Goal: Information Seeking & Learning: Learn about a topic

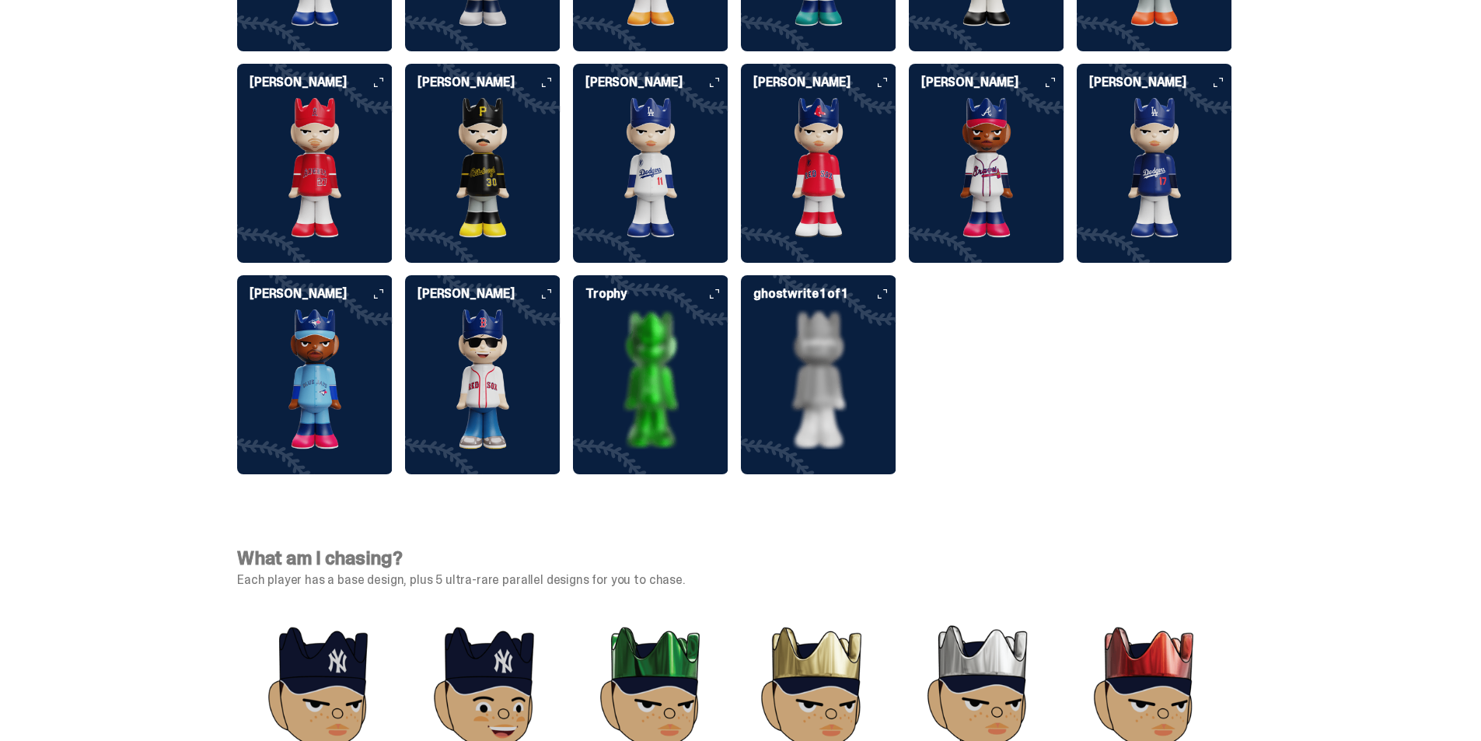
scroll to position [4316, 0]
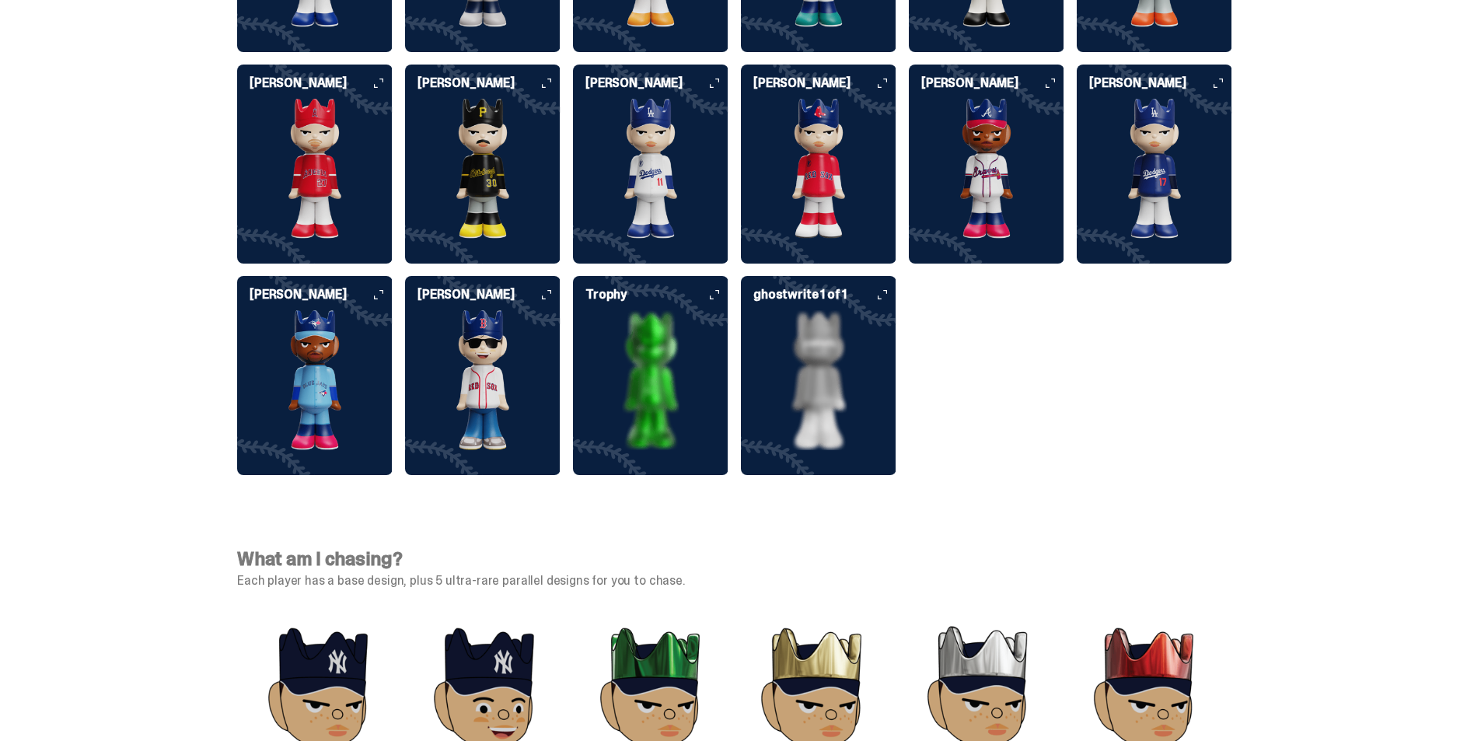
click at [688, 377] on img at bounding box center [651, 380] width 156 height 140
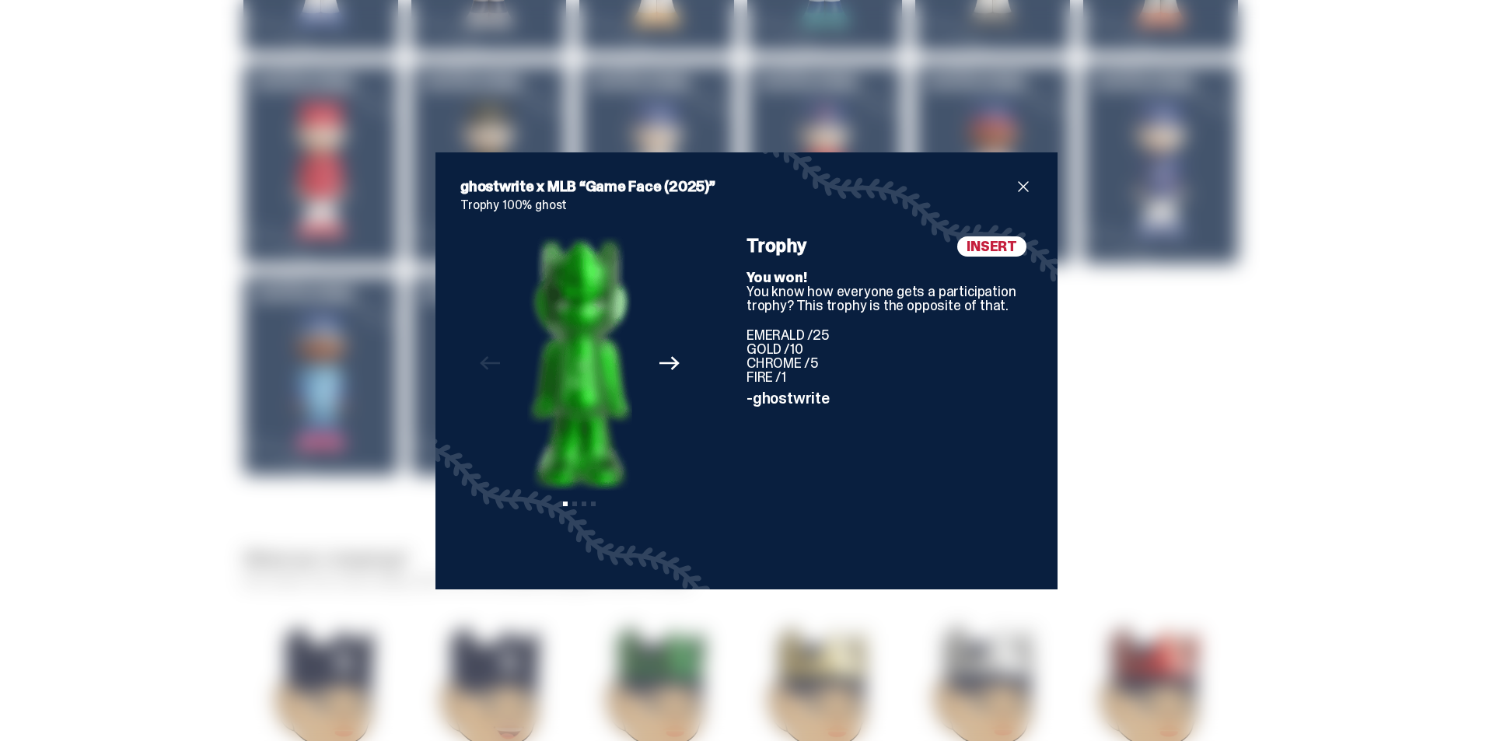
click at [1088, 369] on div "ghostwrite x MLB “Game Face (2025)” Trophy 100% ghost Previous Next View slide …" at bounding box center [746, 370] width 1493 height 741
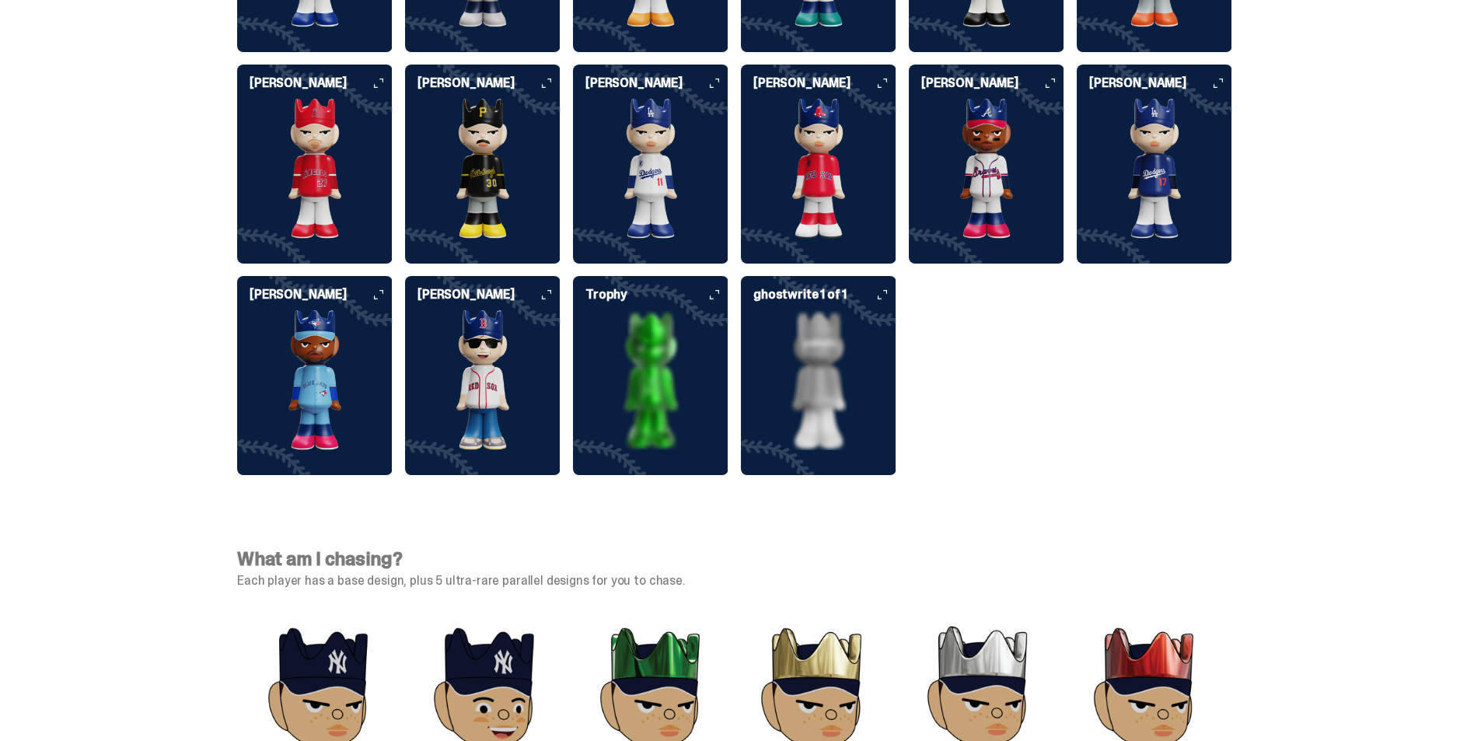
click at [713, 354] on img at bounding box center [651, 380] width 156 height 140
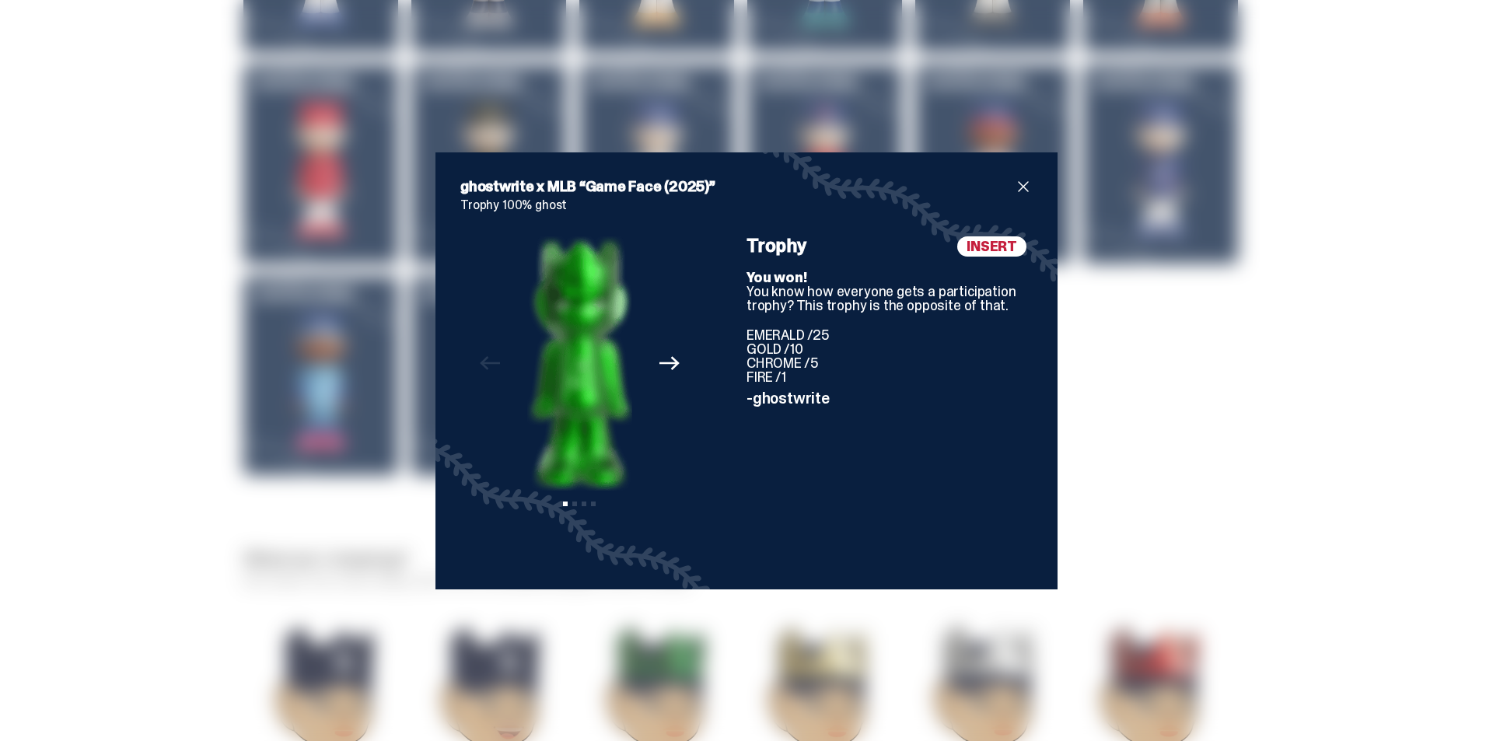
click at [1147, 382] on div "ghostwrite x MLB “Game Face (2025)” Trophy 100% ghost Previous Next View slide …" at bounding box center [746, 370] width 1493 height 741
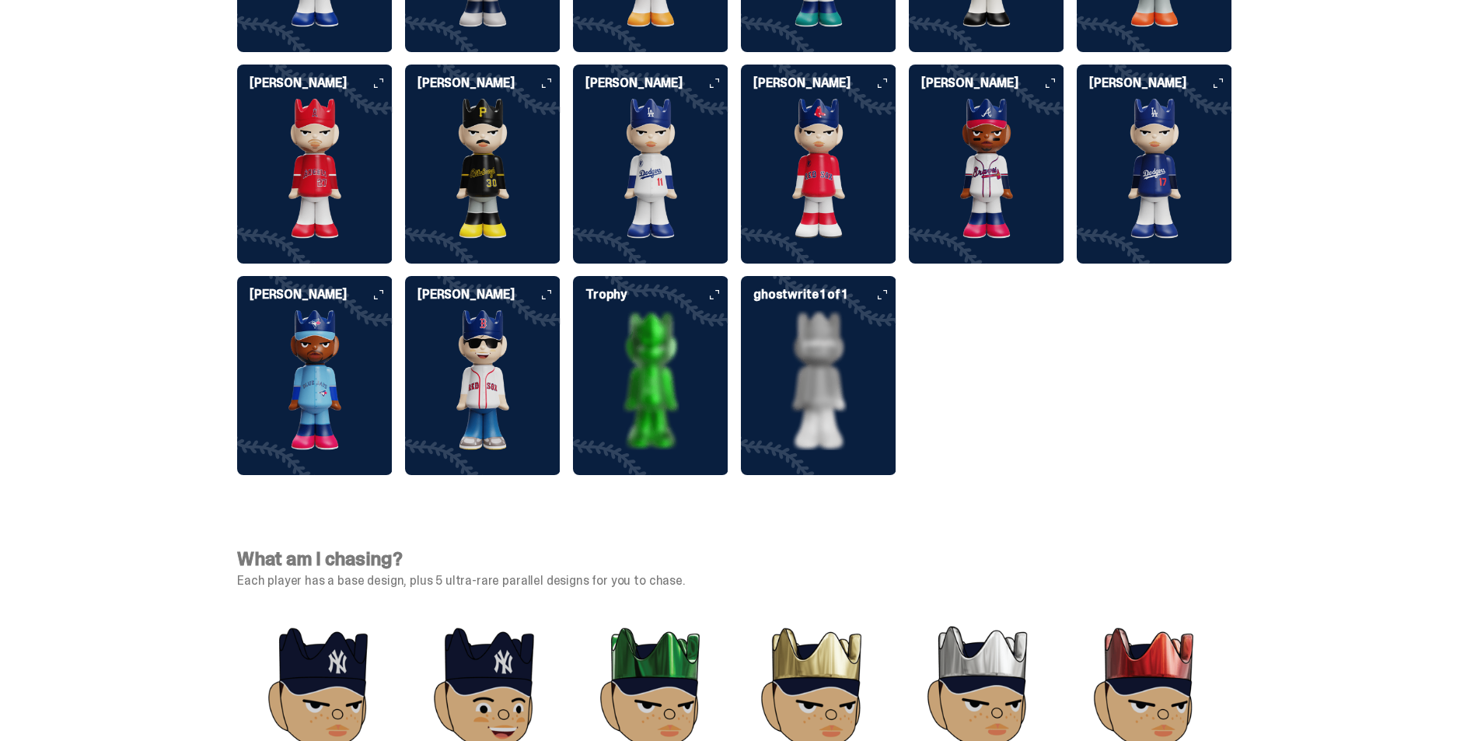
click at [851, 371] on img at bounding box center [819, 380] width 156 height 140
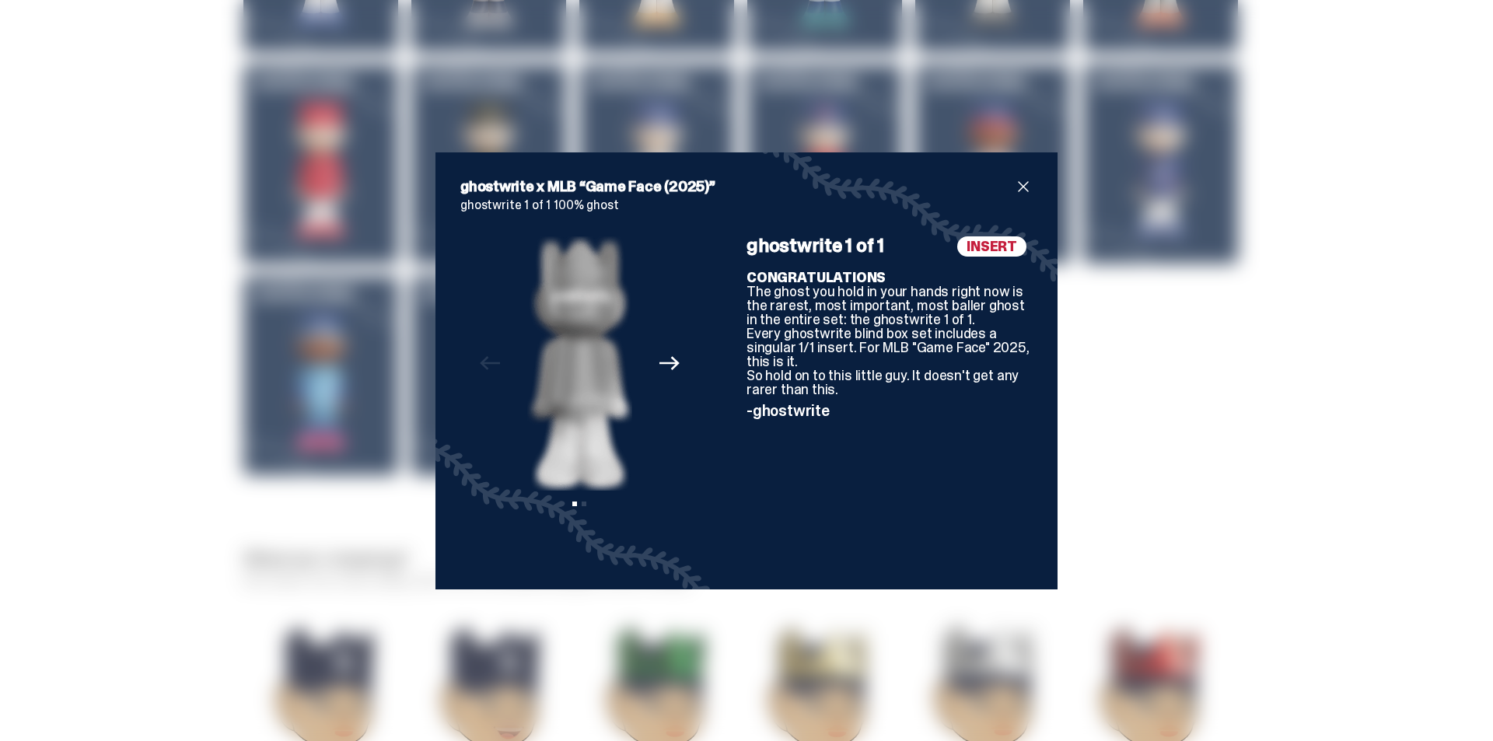
click at [1176, 385] on div "ghostwrite x MLB “Game Face (2025)” ghostwrite 1 of 1 100% ghost Previous Next …" at bounding box center [746, 370] width 1493 height 741
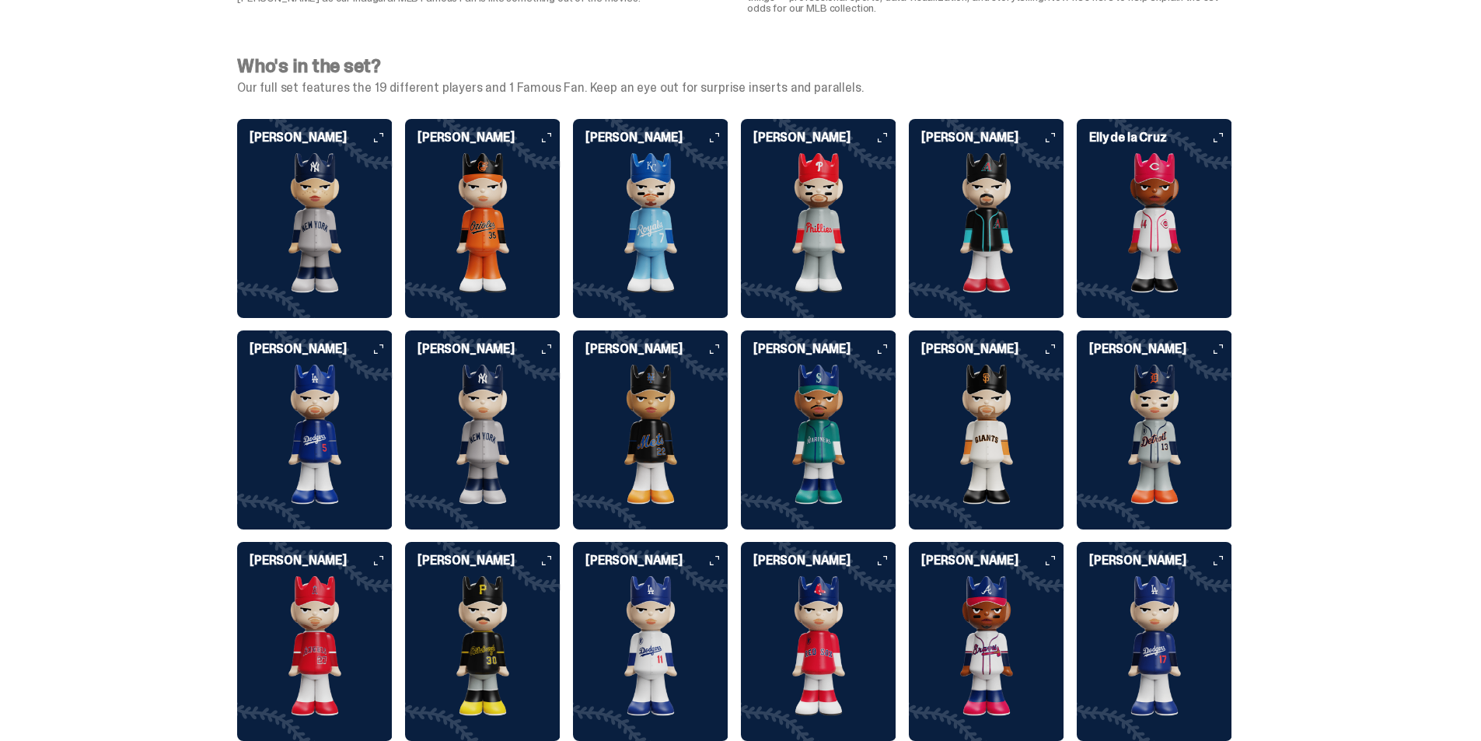
scroll to position [3888, 0]
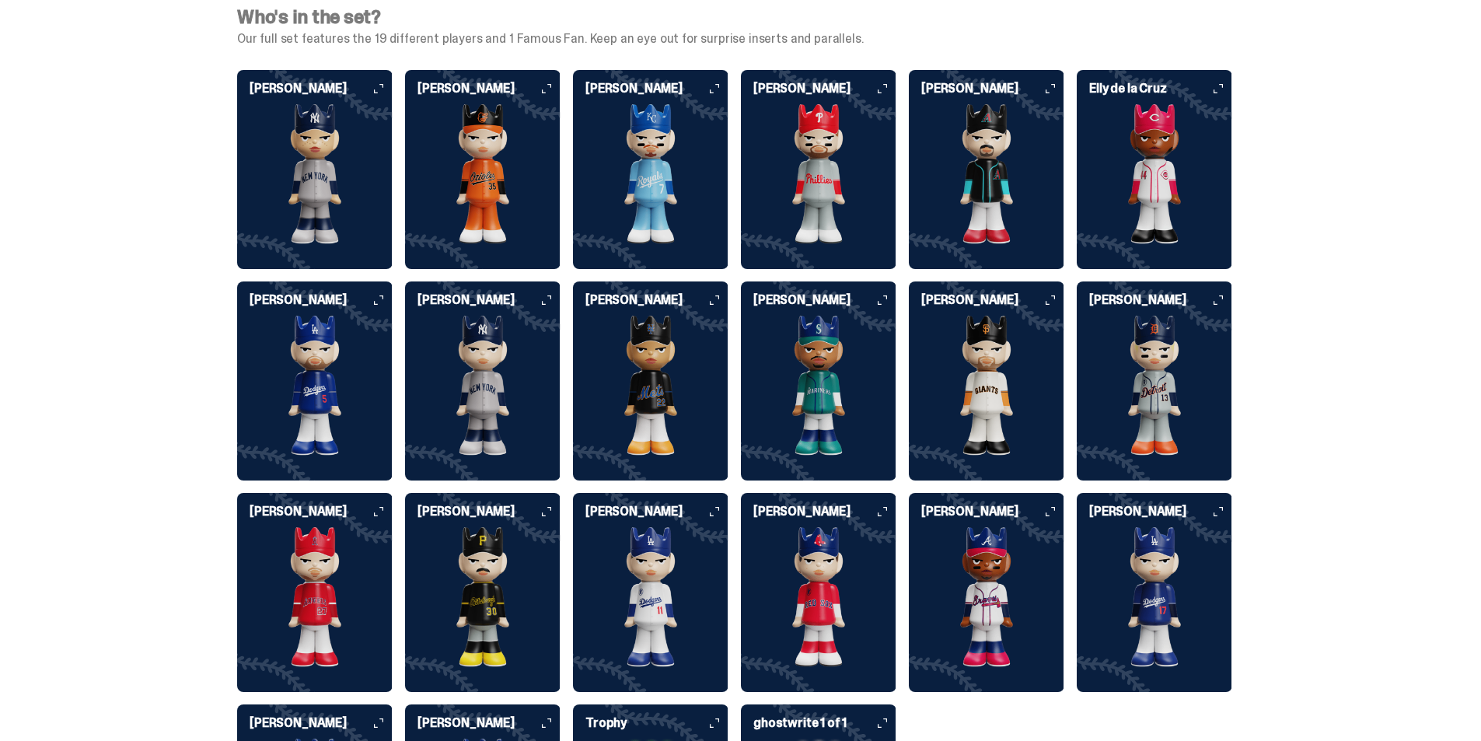
click at [1143, 355] on img at bounding box center [1155, 386] width 156 height 140
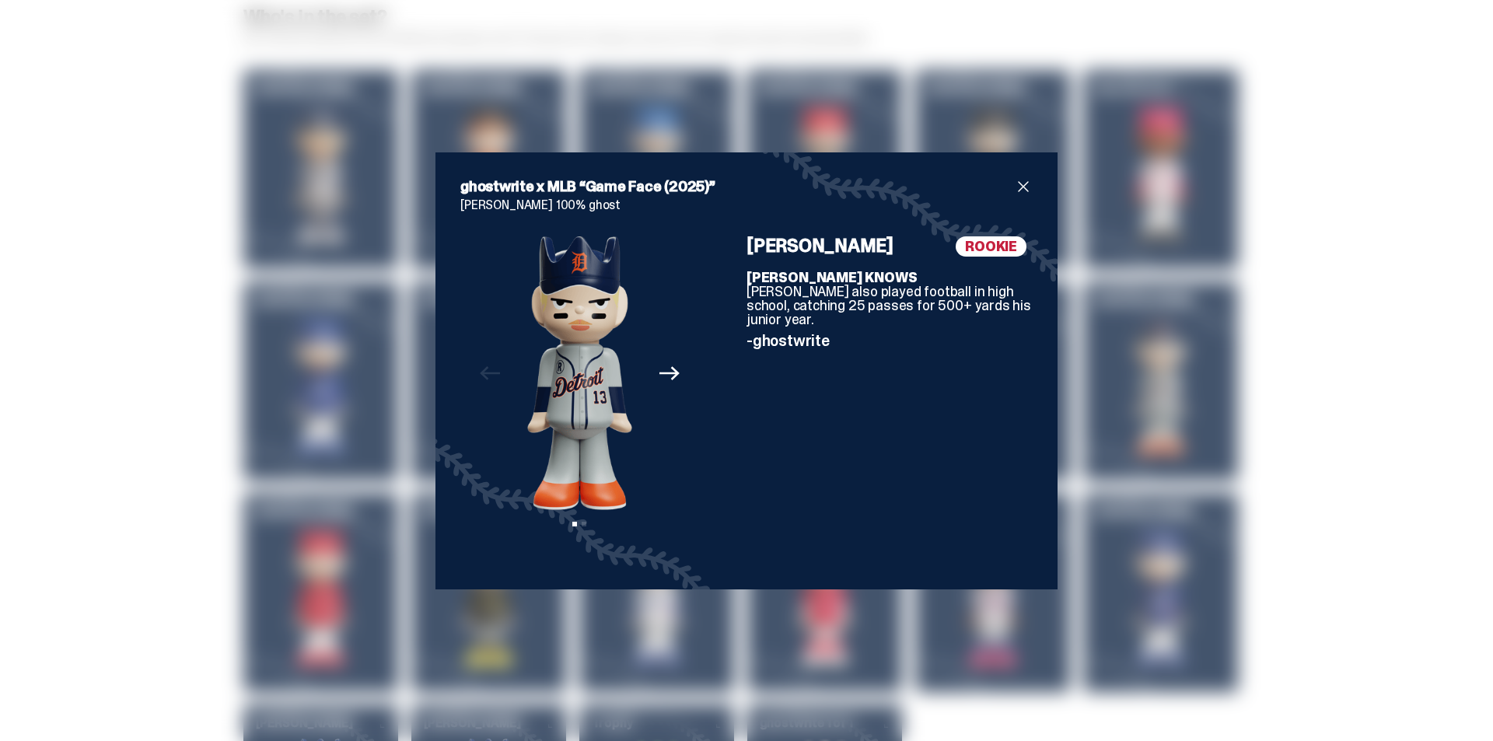
click at [1022, 181] on span "close" at bounding box center [1023, 186] width 19 height 19
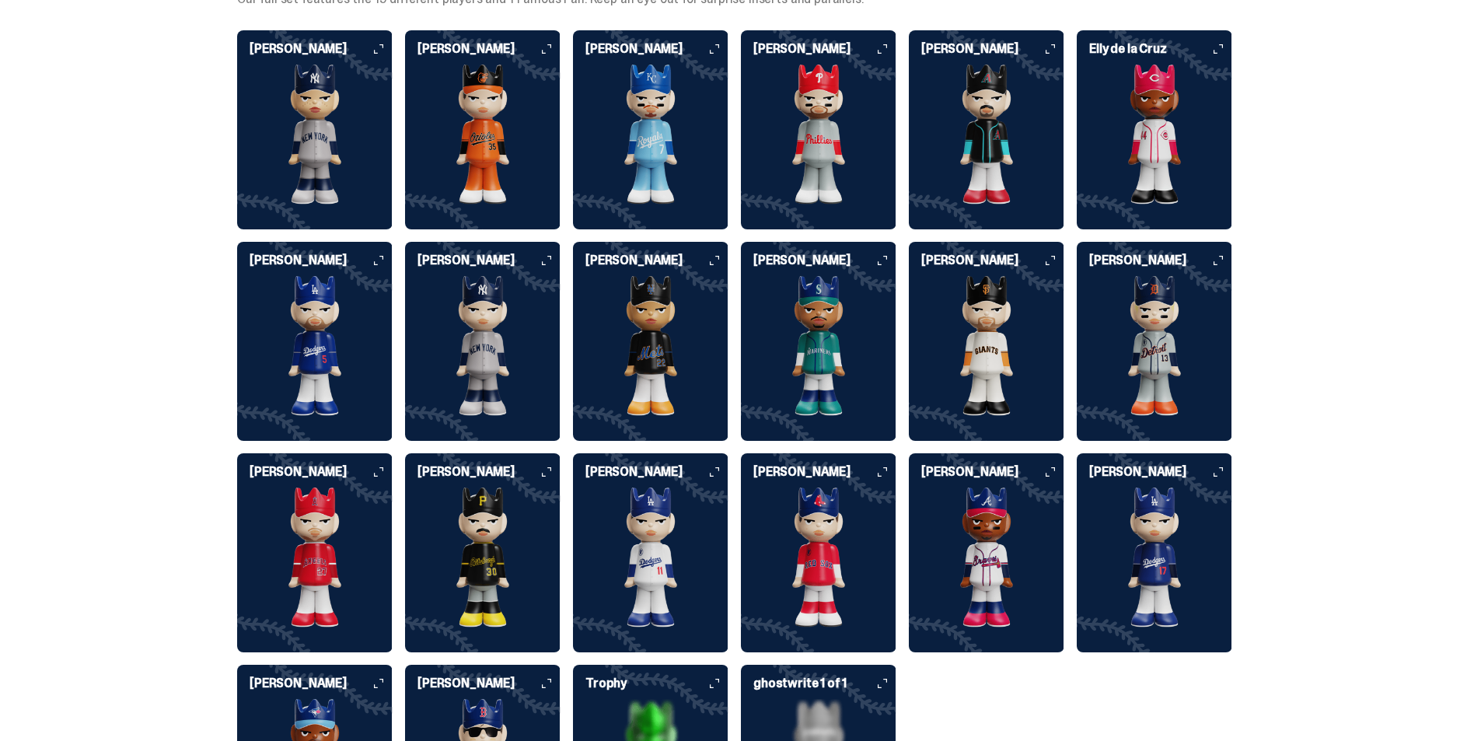
scroll to position [4121, 0]
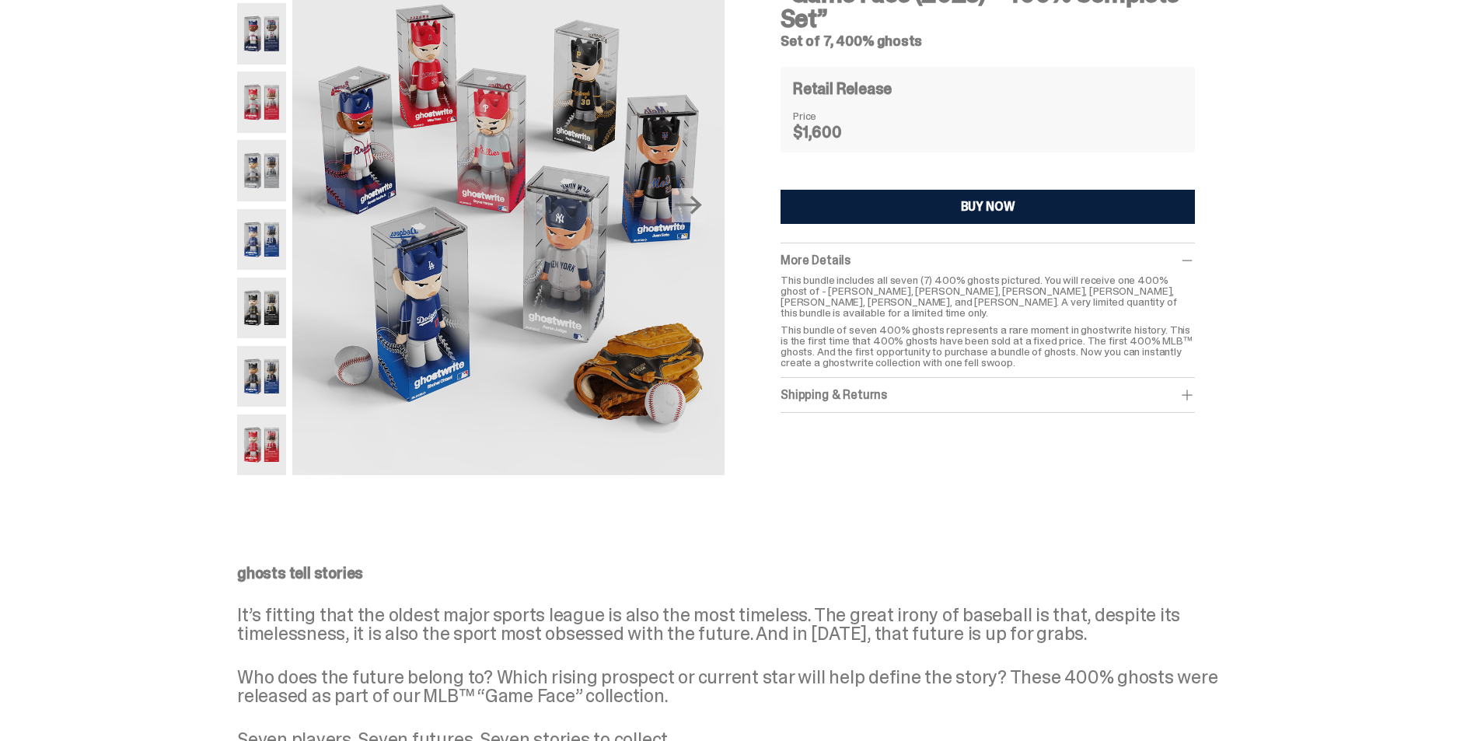
scroll to position [78, 0]
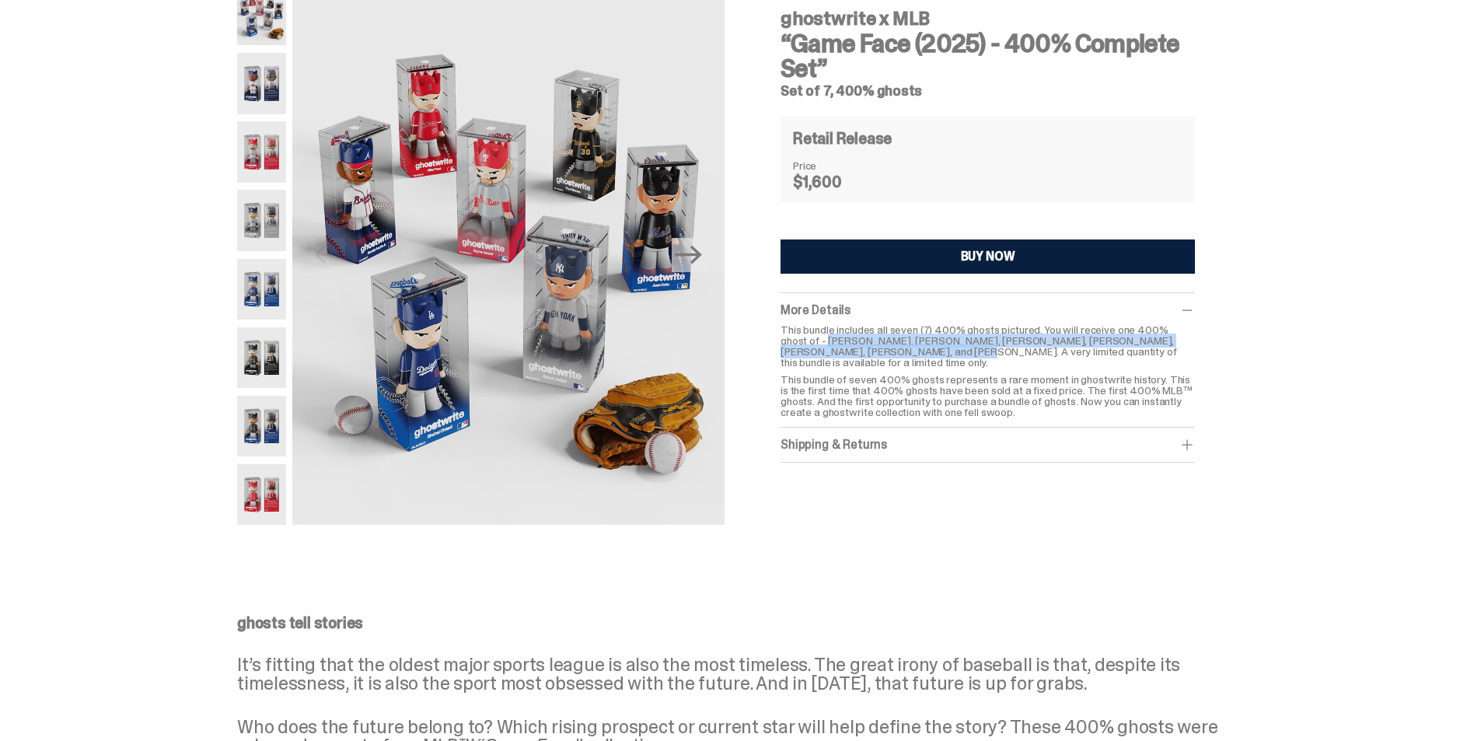
drag, startPoint x: 805, startPoint y: 342, endPoint x: 848, endPoint y: 356, distance: 45.0
click at [851, 356] on p "This bundle includes all seven (7) 400% ghosts pictured. You will receive one 4…" at bounding box center [988, 346] width 414 height 44
copy p "Shohei Ohtani, Ronald Acuña Jr., Mike Trout, Bryce Harper, Aaron Judge, Paul Sk…"
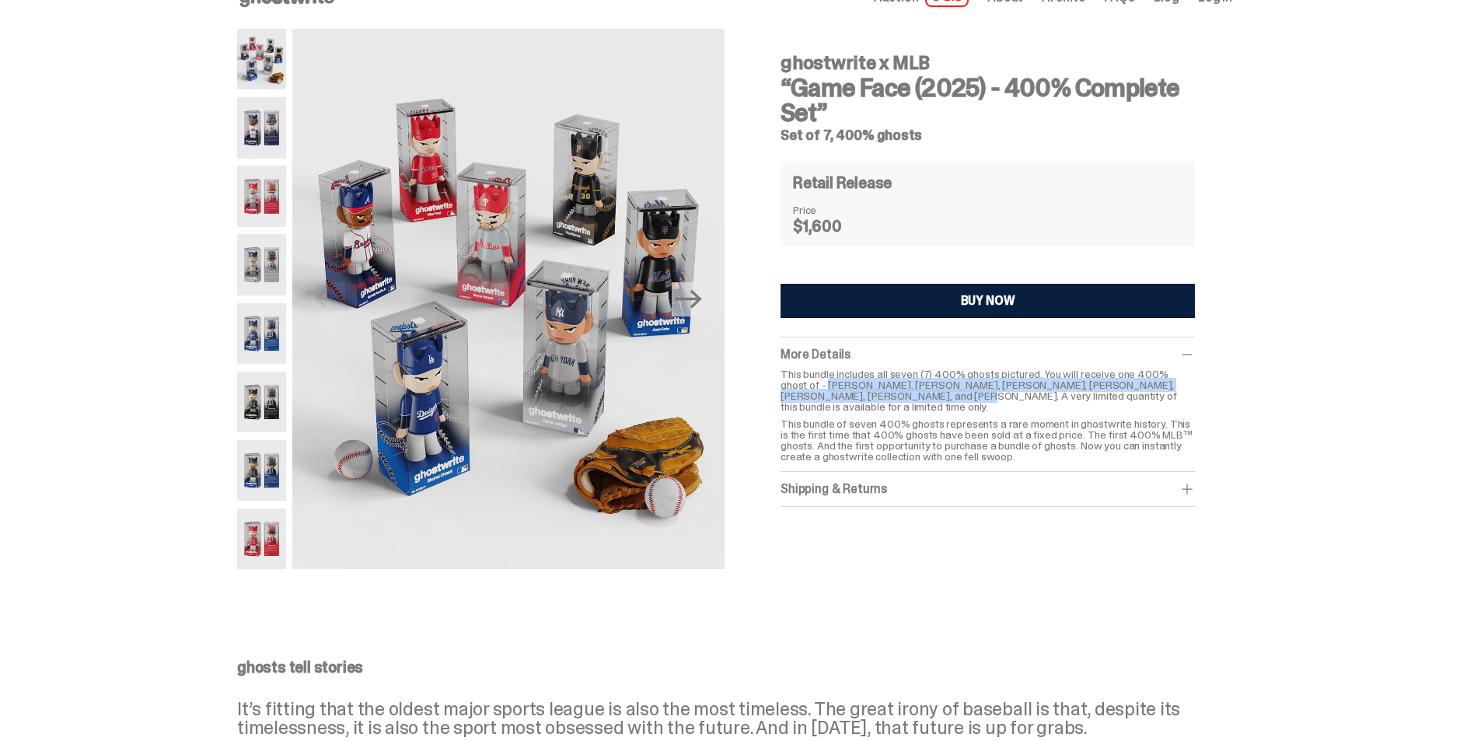
scroll to position [0, 0]
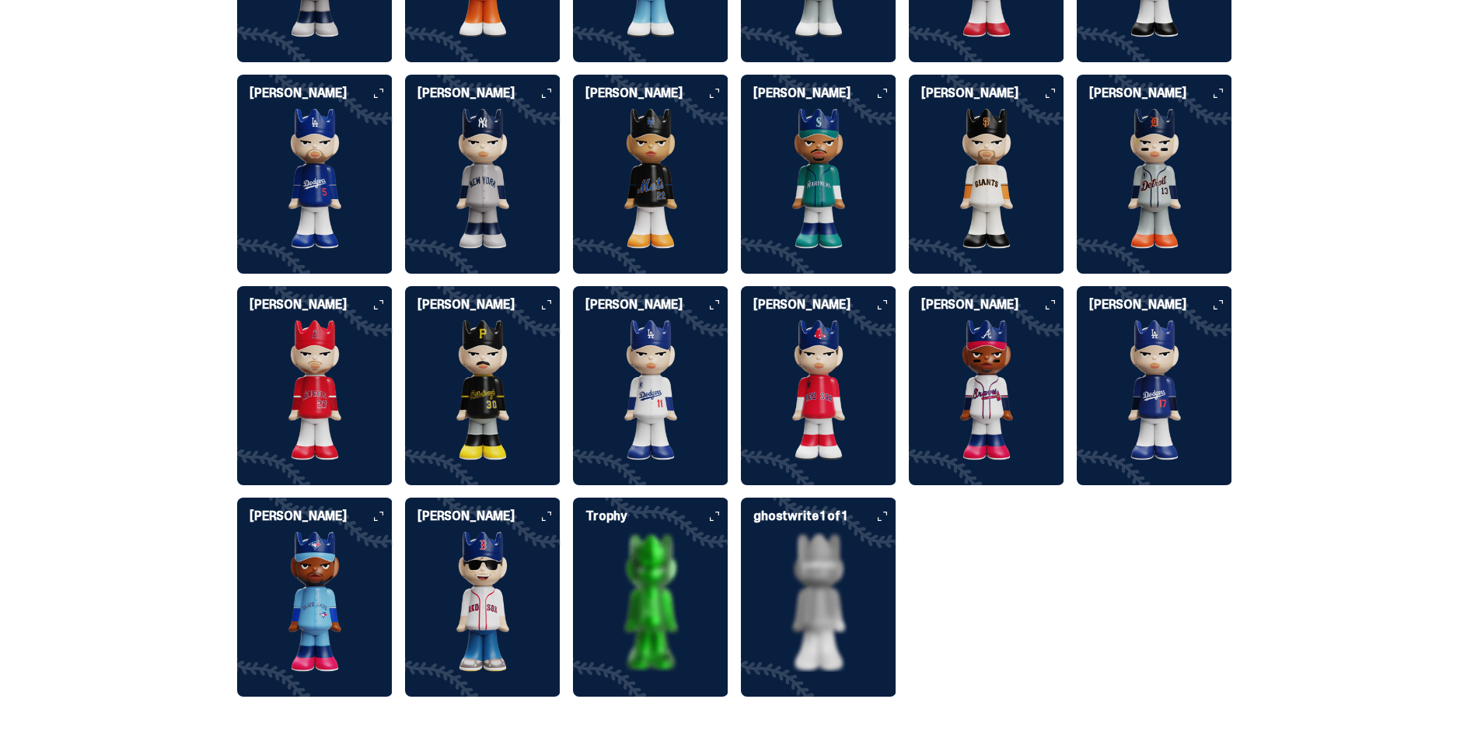
scroll to position [4179, 0]
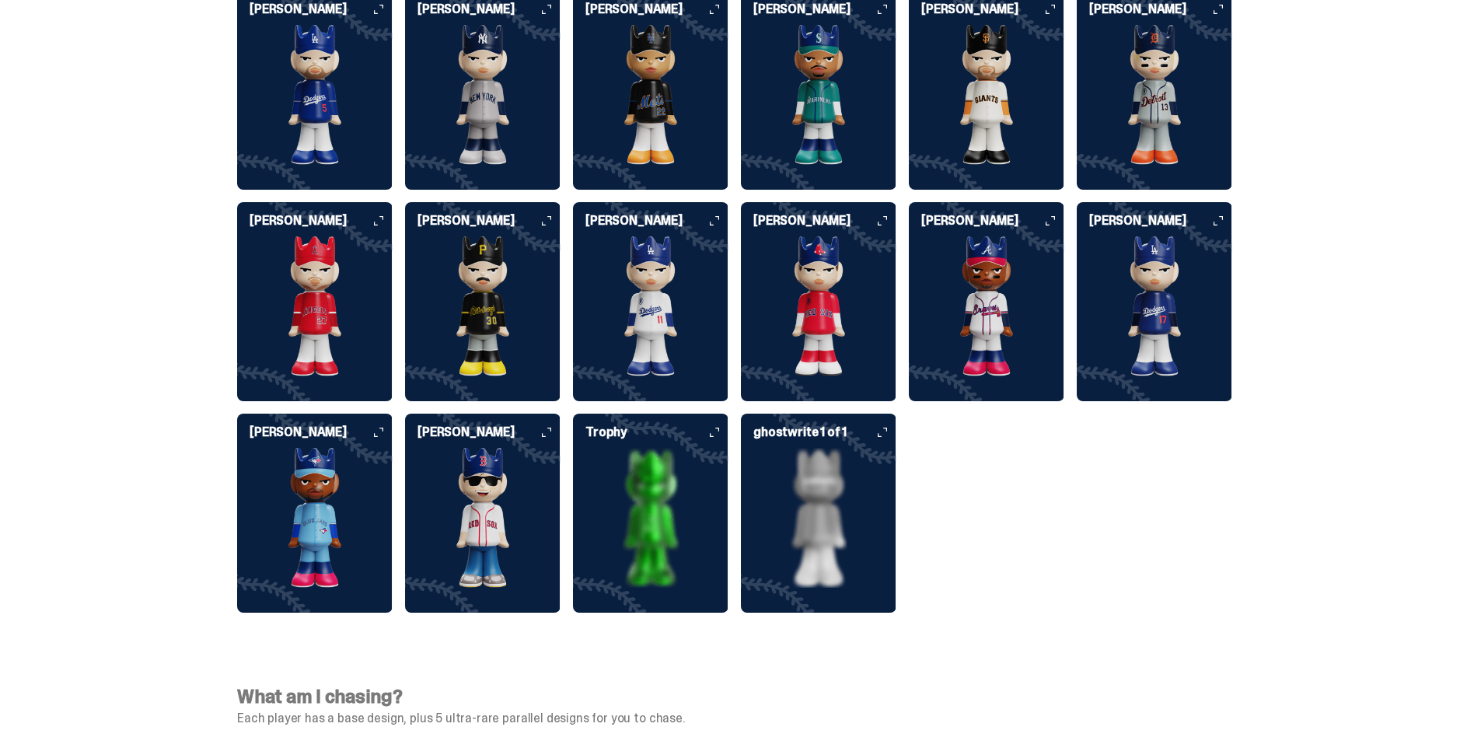
click at [655, 448] on img at bounding box center [651, 518] width 156 height 140
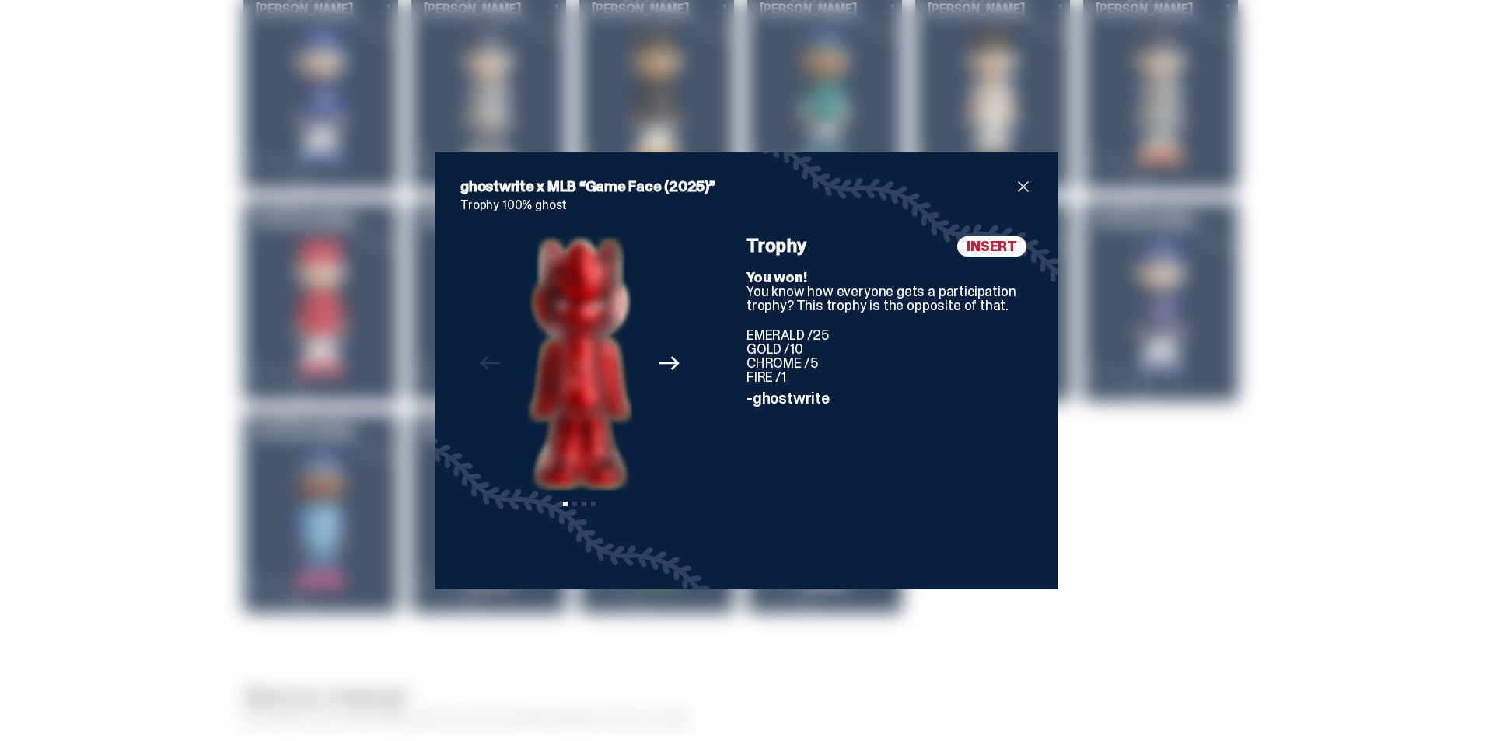
click at [1017, 188] on span "close" at bounding box center [1023, 186] width 19 height 19
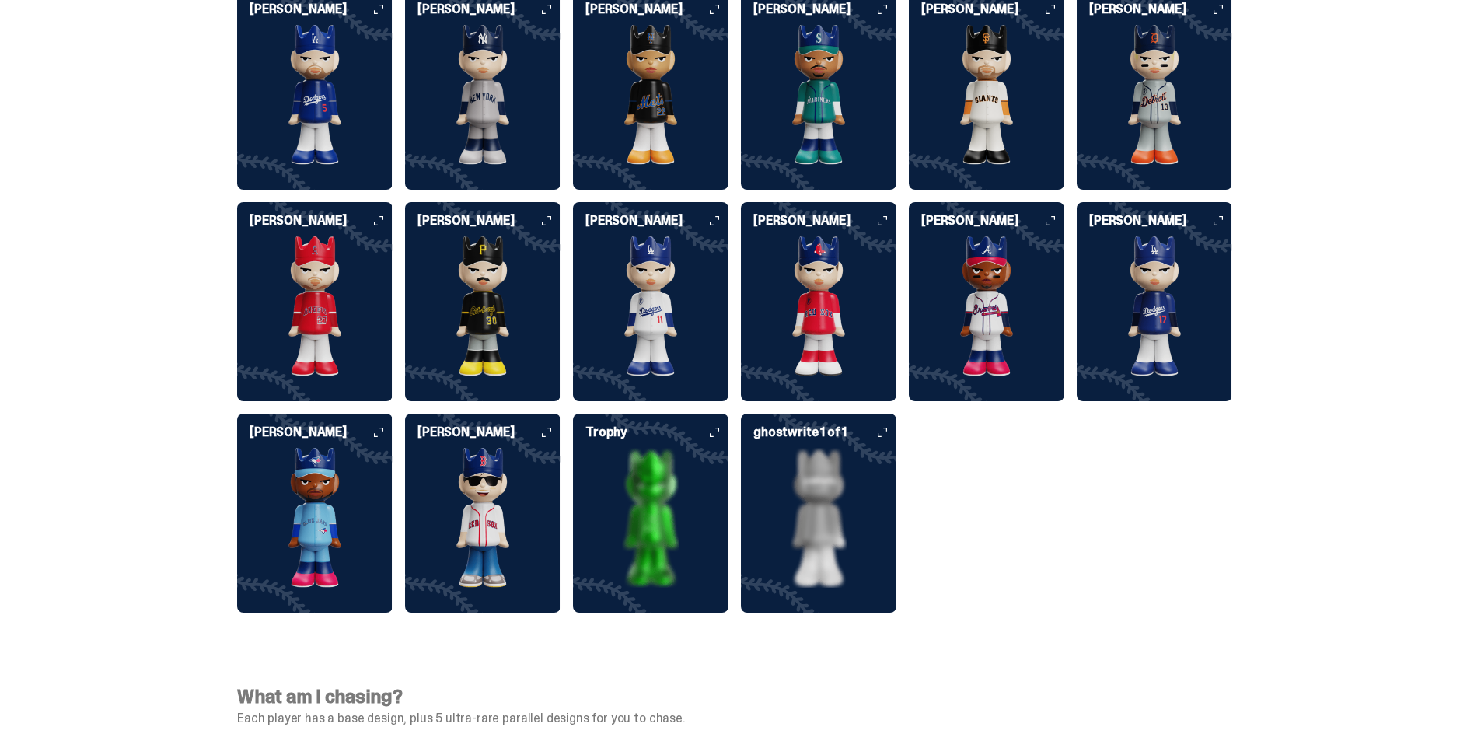
click at [817, 487] on img at bounding box center [819, 518] width 156 height 140
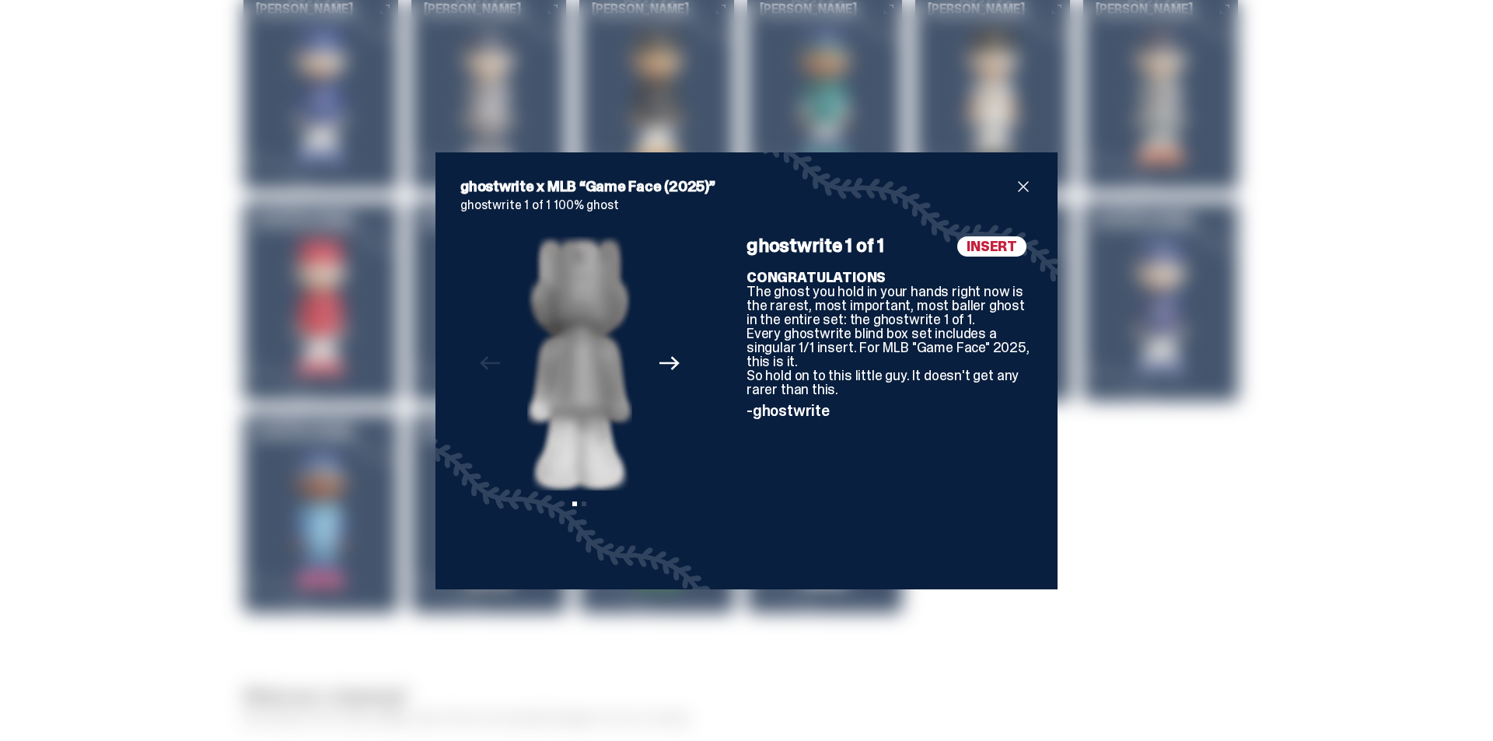
click at [675, 372] on button "Next" at bounding box center [669, 363] width 34 height 34
drag, startPoint x: 502, startPoint y: 368, endPoint x: 691, endPoint y: 318, distance: 195.4
click at [502, 369] on div "Previous Next View slide 1 View slide 2" at bounding box center [579, 400] width 239 height 328
drag, startPoint x: 1003, startPoint y: 189, endPoint x: 1012, endPoint y: 190, distance: 9.4
click at [1004, 189] on h2 "ghostwrite x MLB “Game Face (2025)”" at bounding box center [737, 186] width 554 height 19
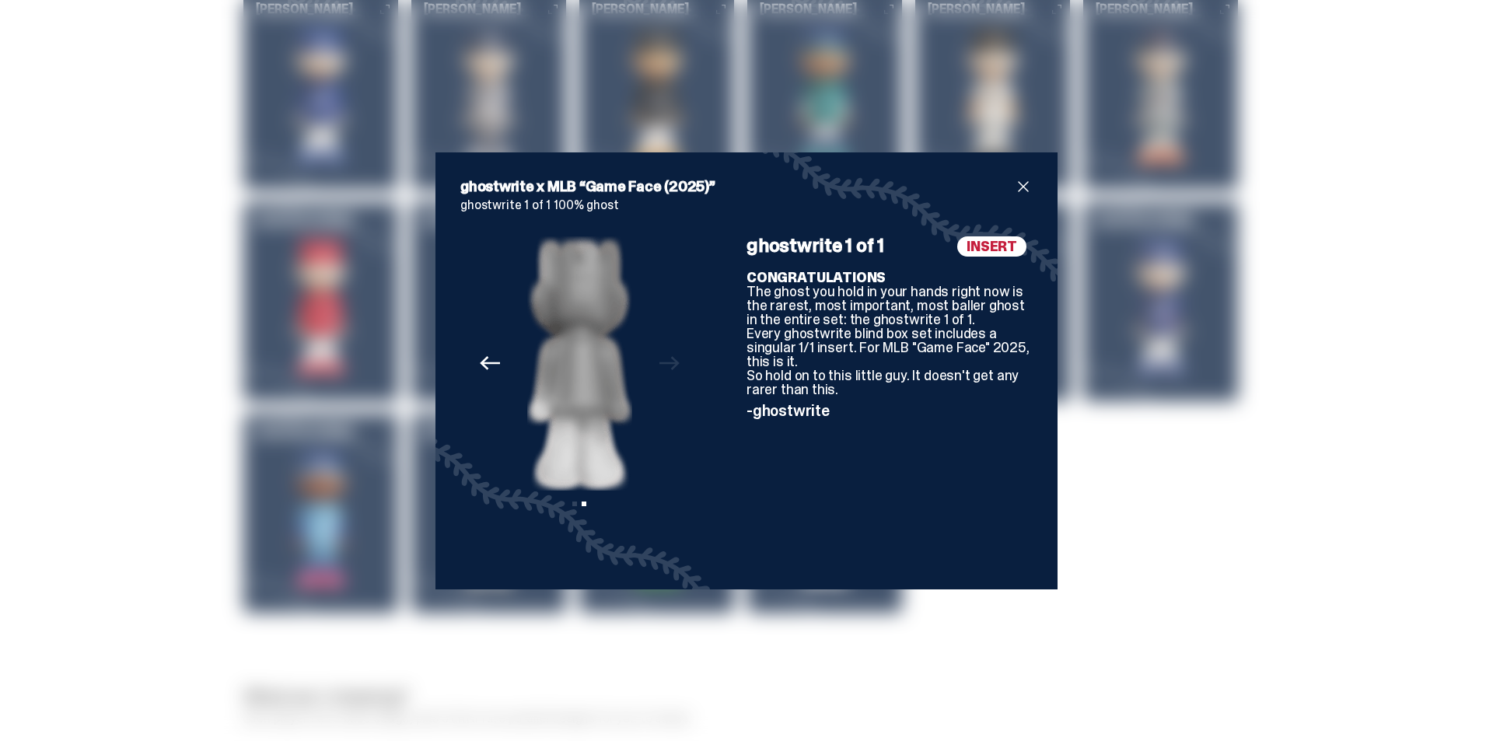
click at [1014, 189] on span "close" at bounding box center [1023, 186] width 19 height 19
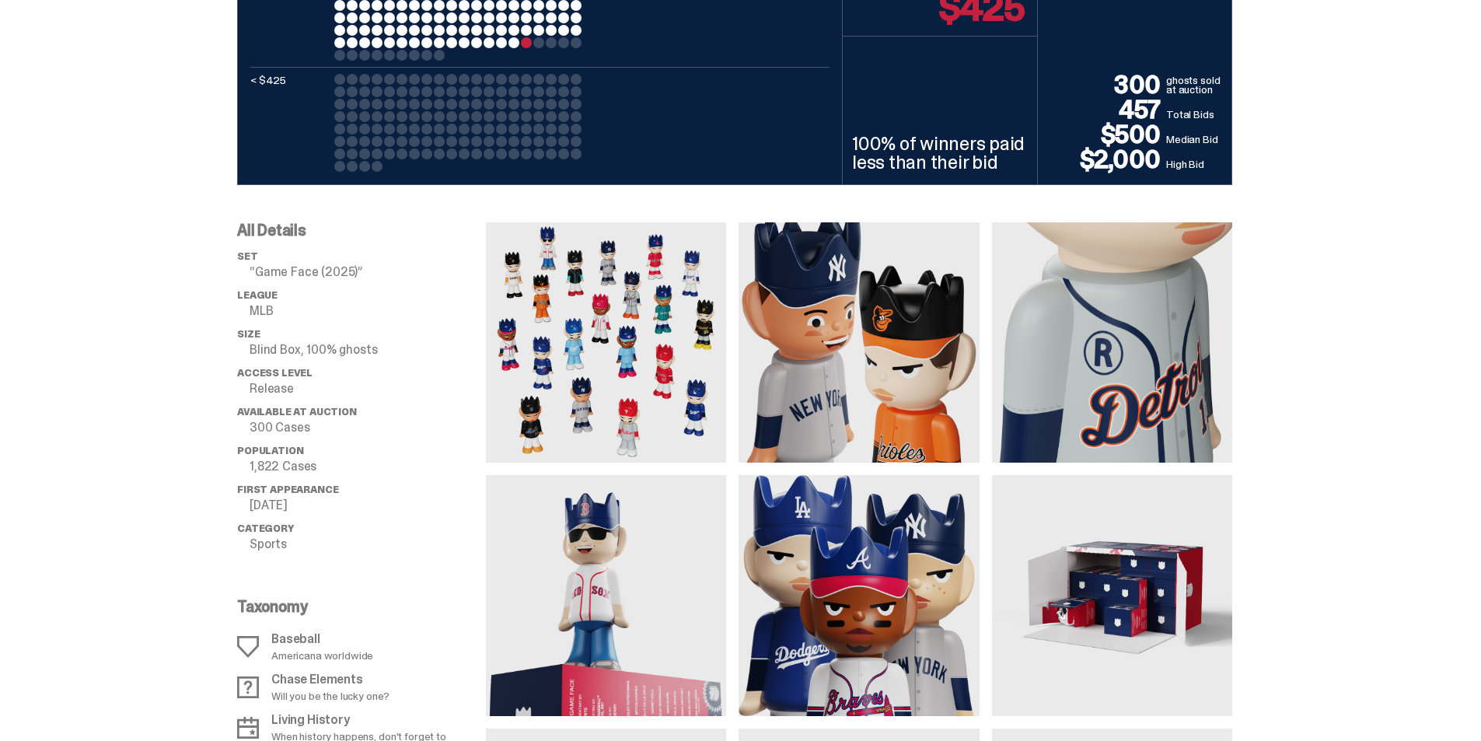
scroll to position [1129, 0]
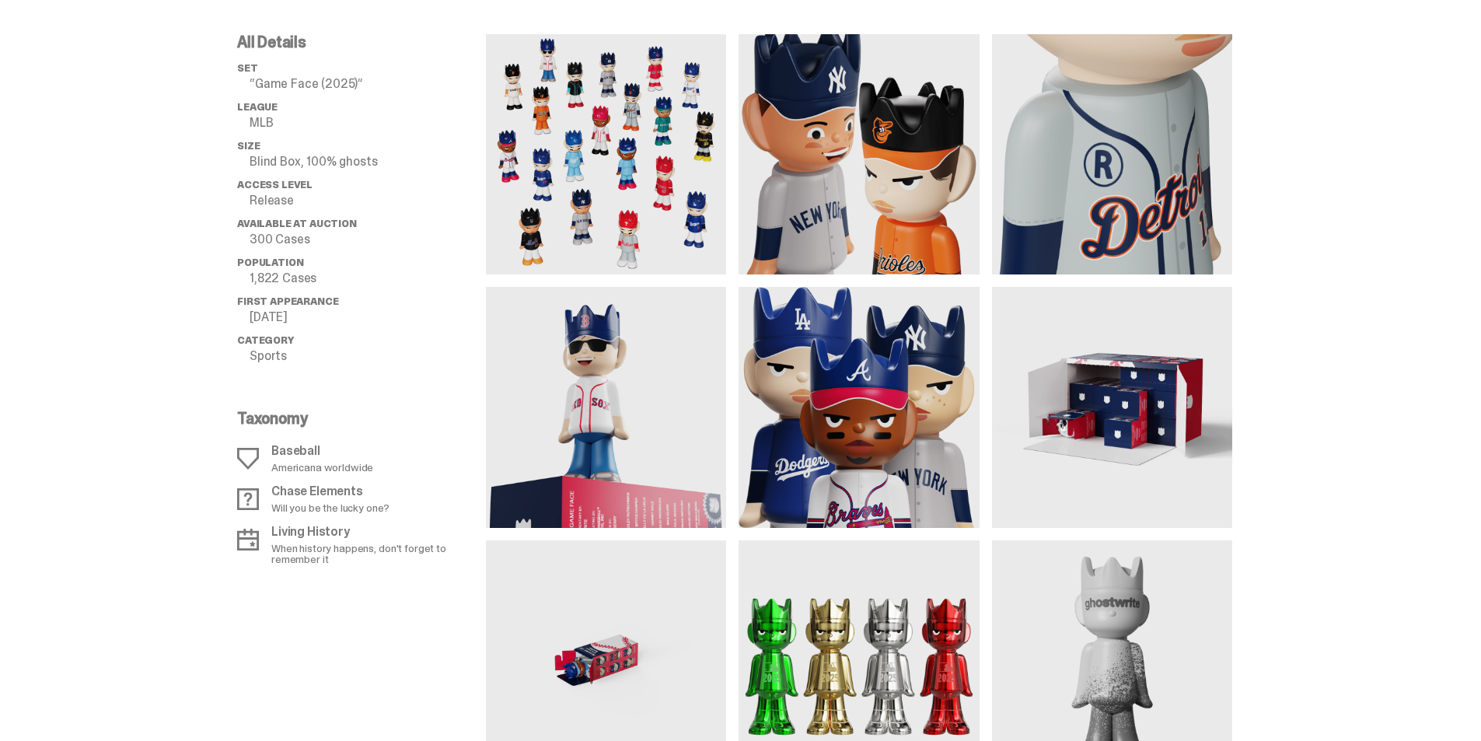
click at [858, 421] on img at bounding box center [859, 407] width 240 height 240
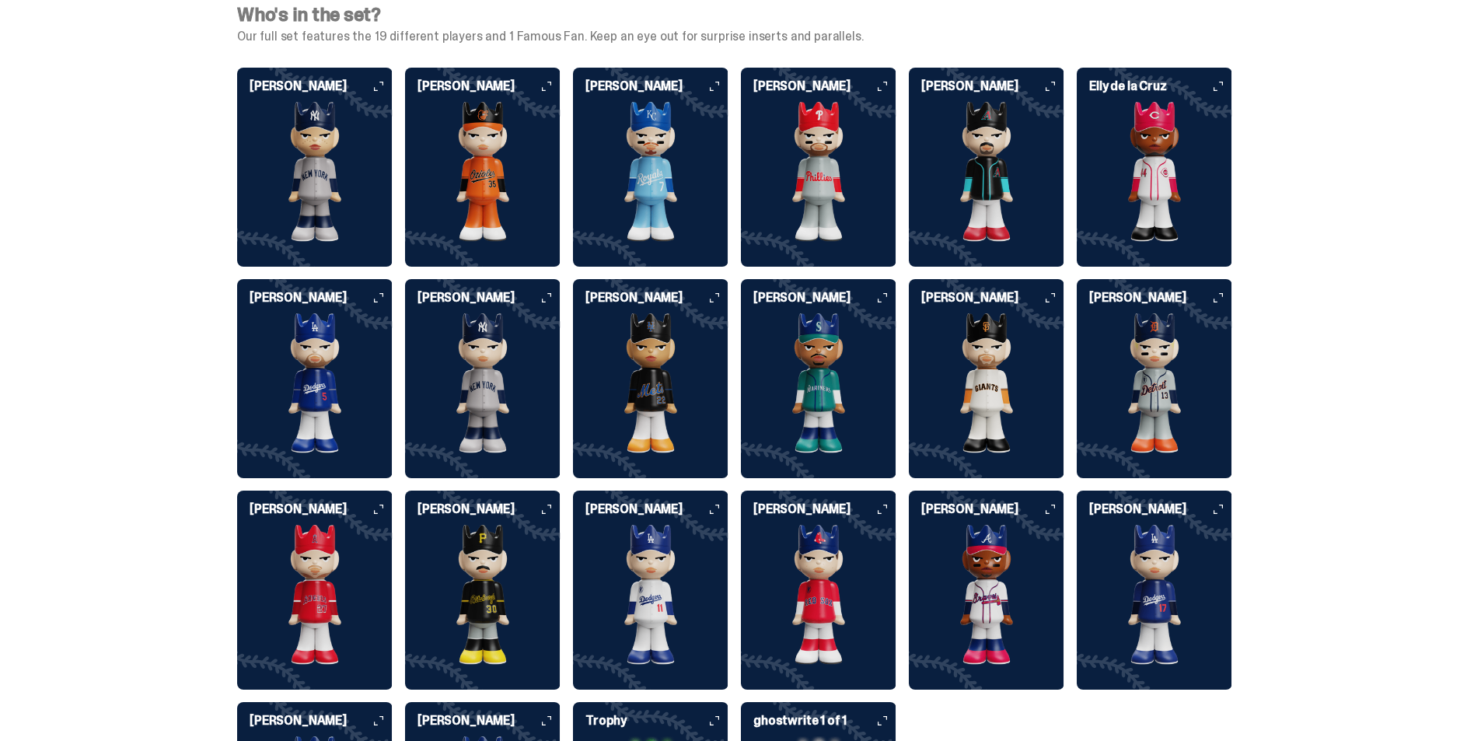
scroll to position [3888, 0]
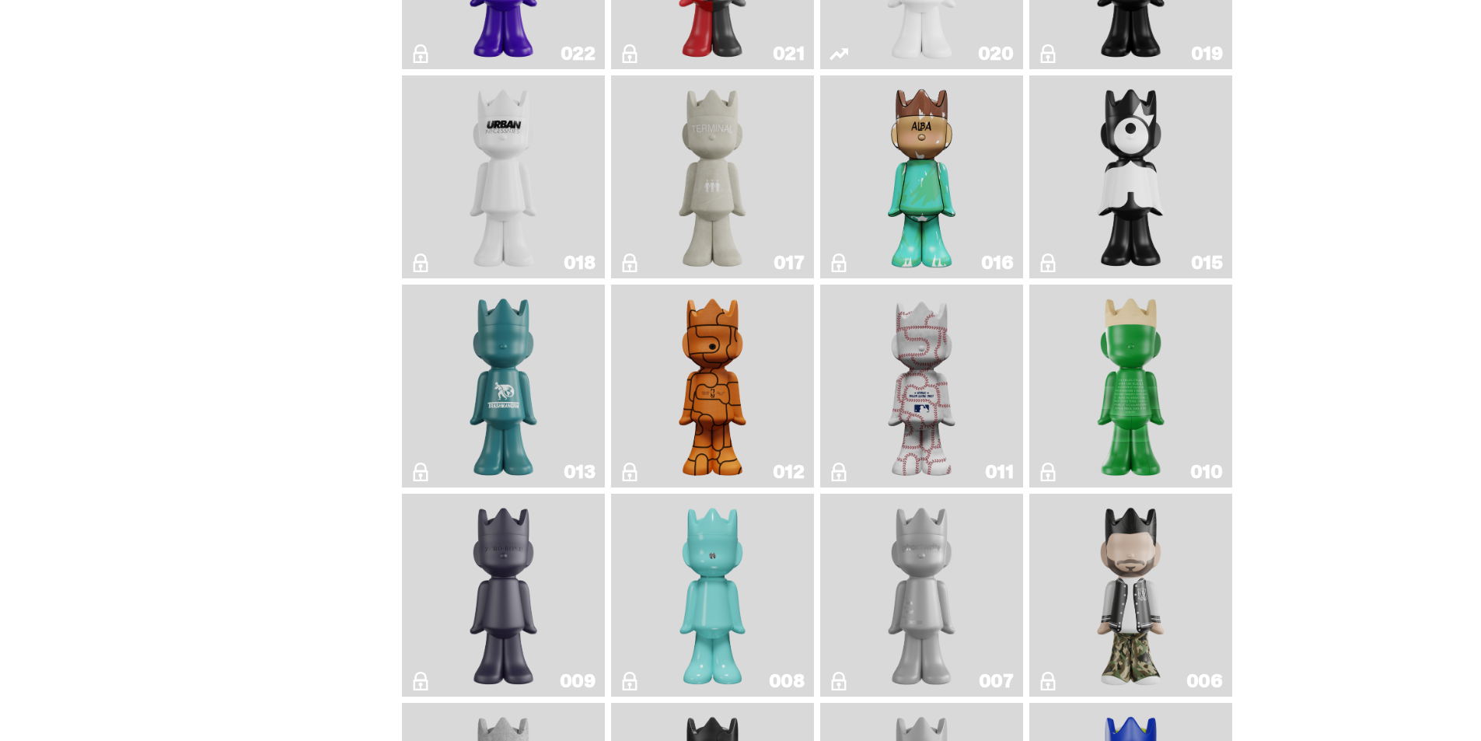
scroll to position [2149, 0]
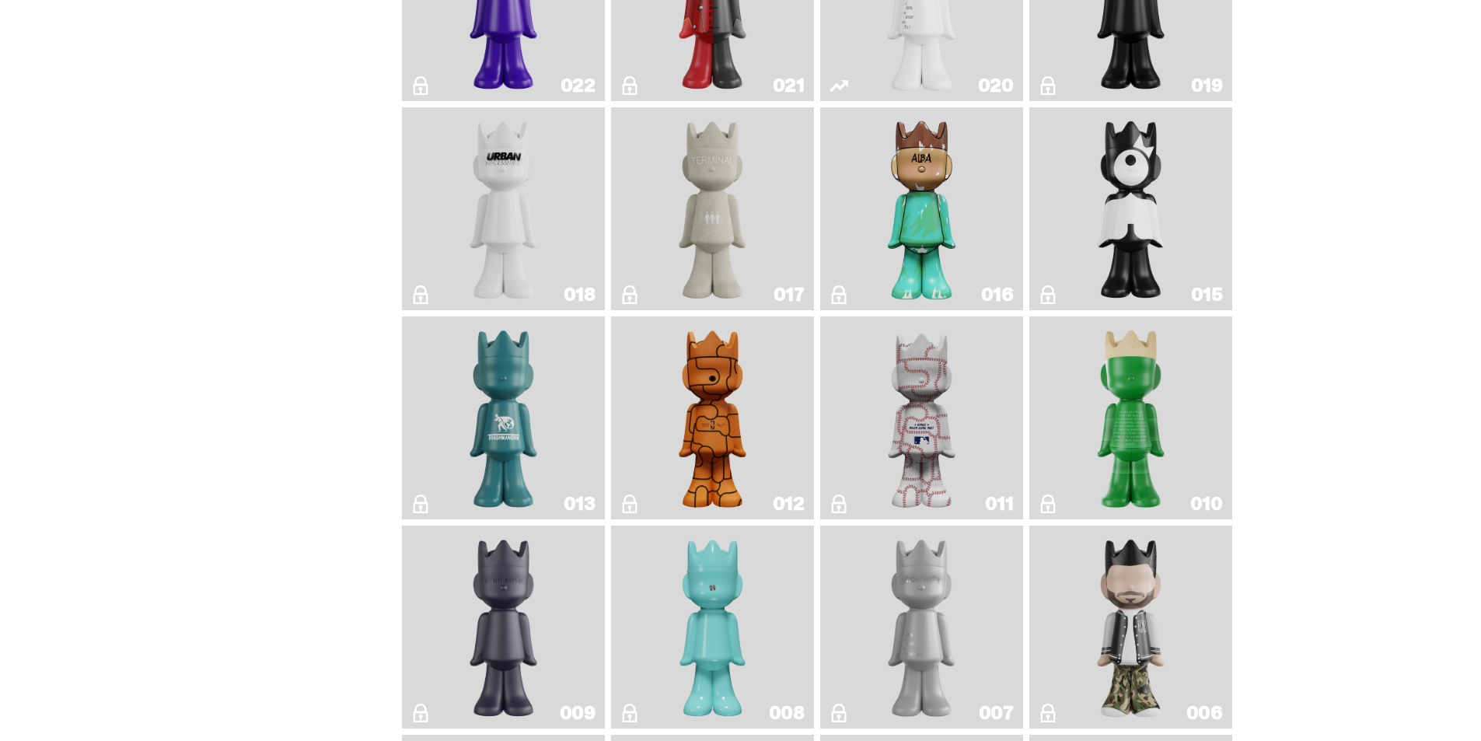
click at [844, 215] on link "016" at bounding box center [922, 209] width 184 height 191
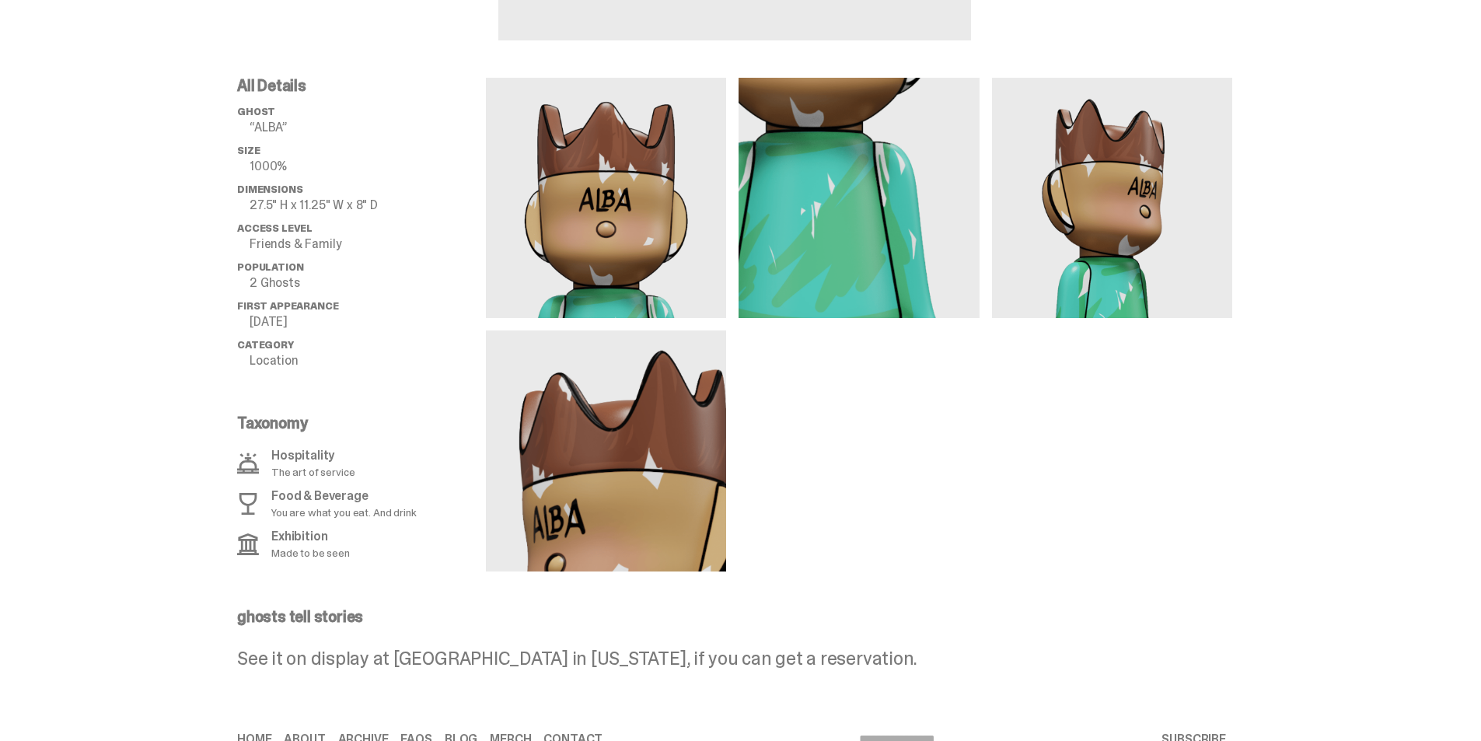
scroll to position [215, 0]
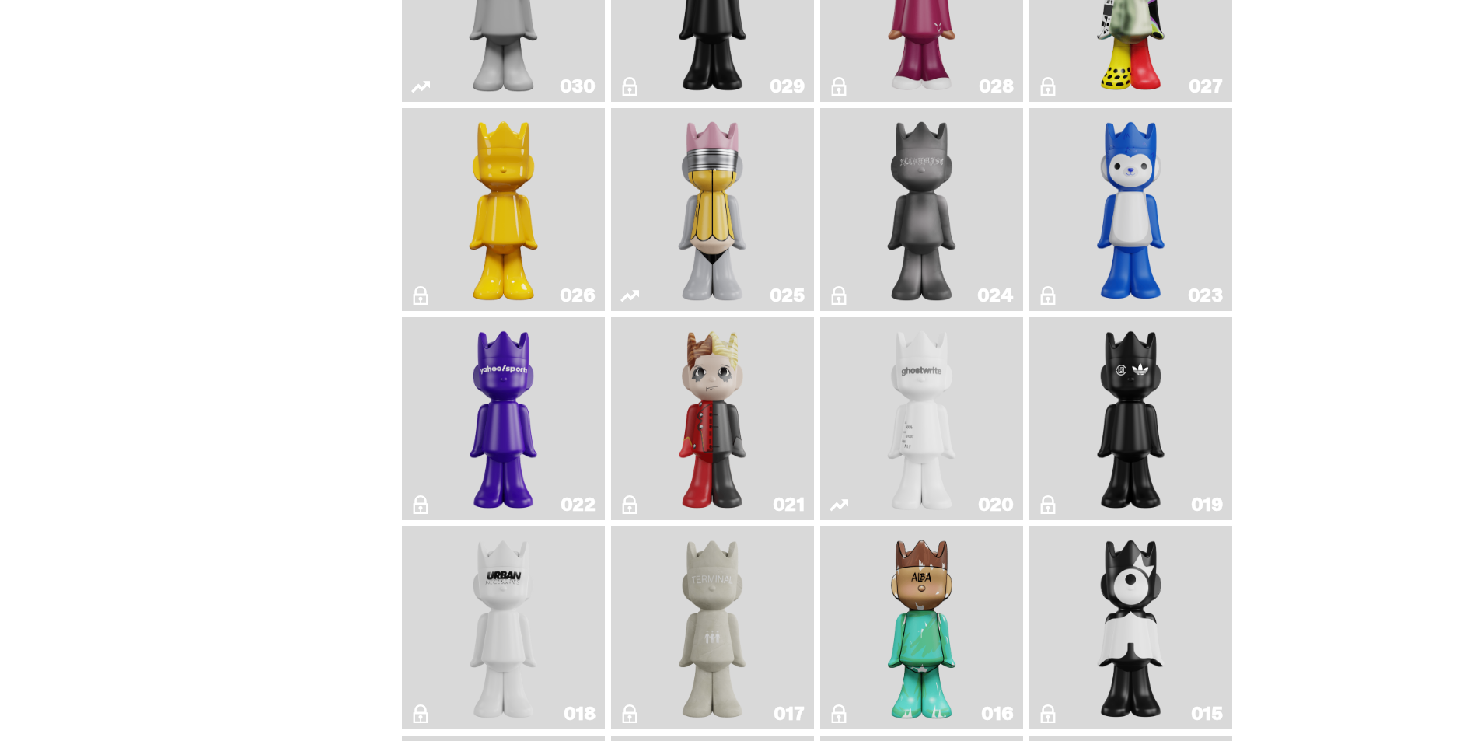
scroll to position [1683, 0]
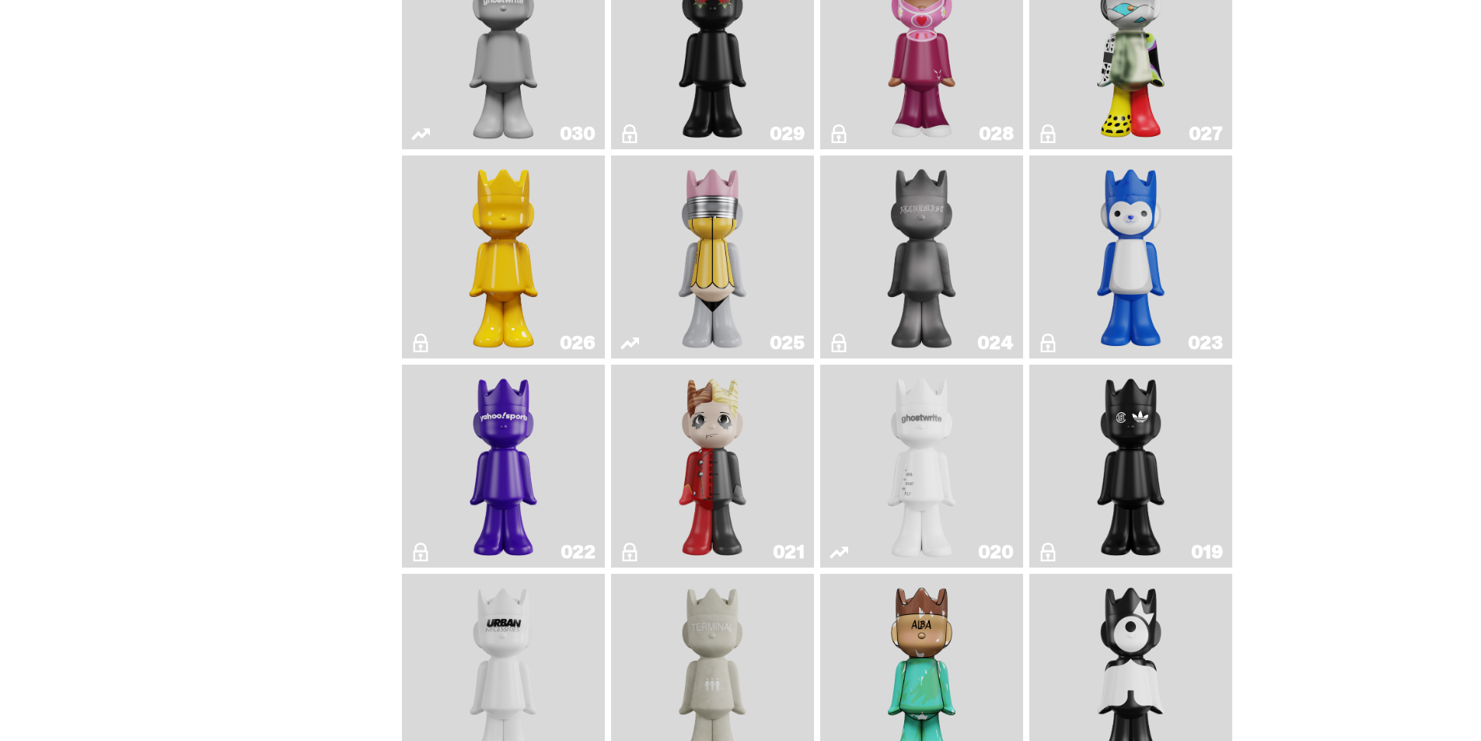
click at [1106, 283] on img "Squish" at bounding box center [1131, 257] width 82 height 191
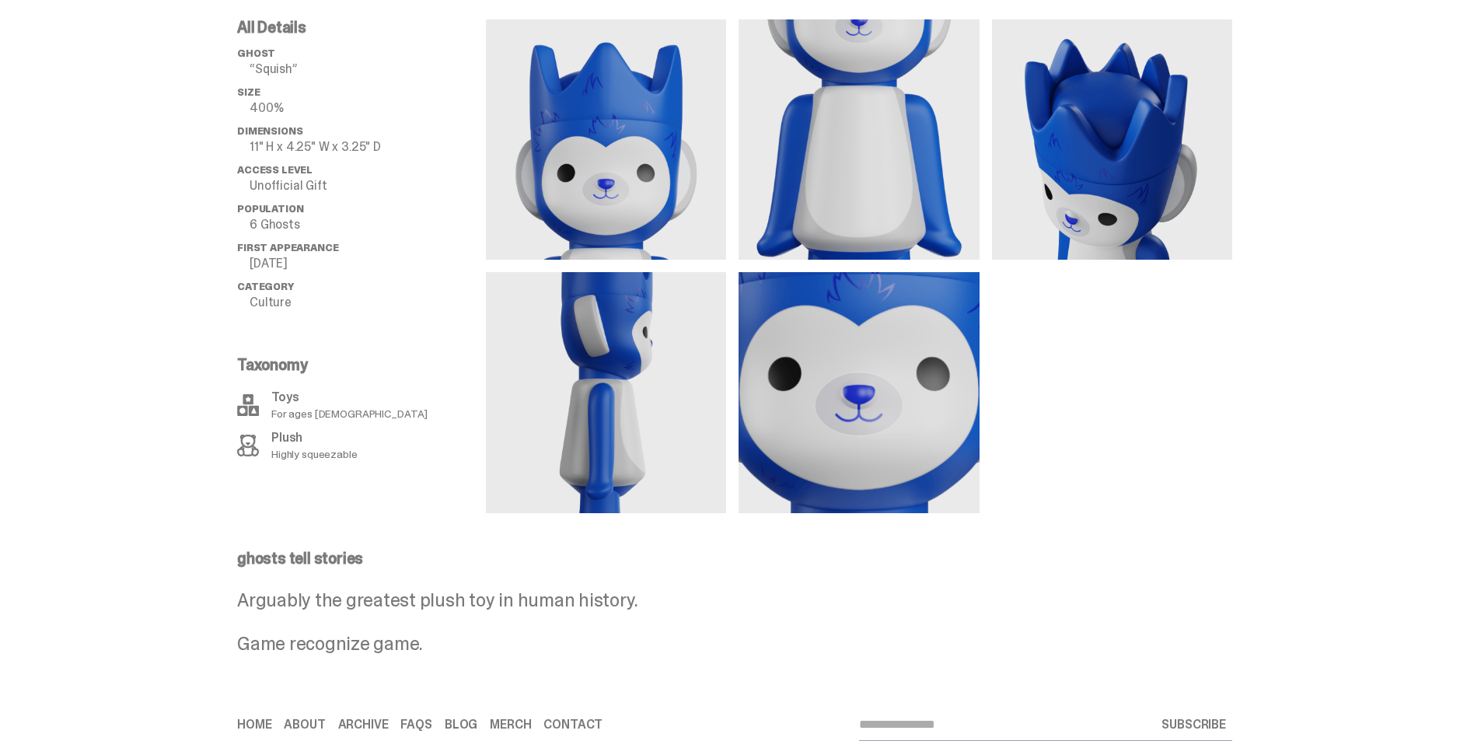
scroll to position [648, 0]
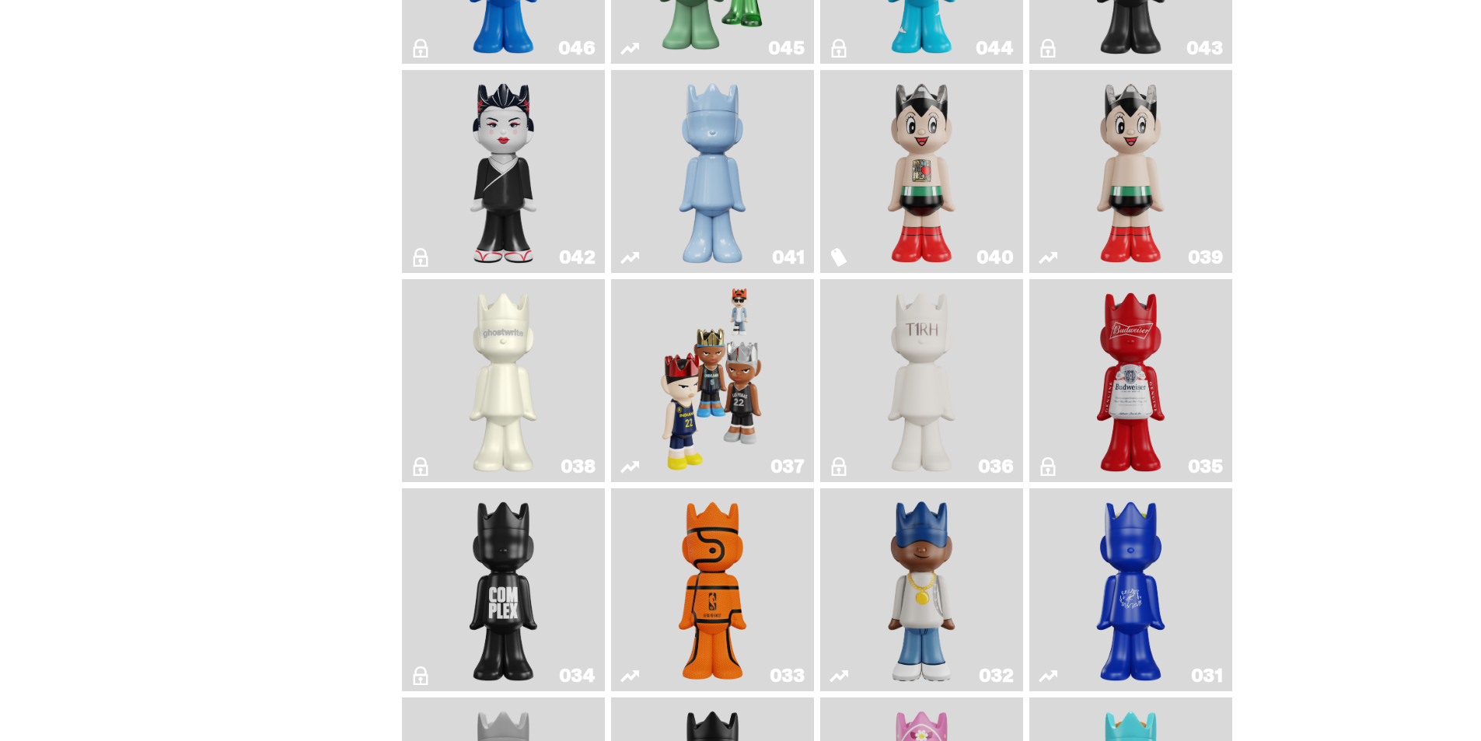
scroll to position [905, 0]
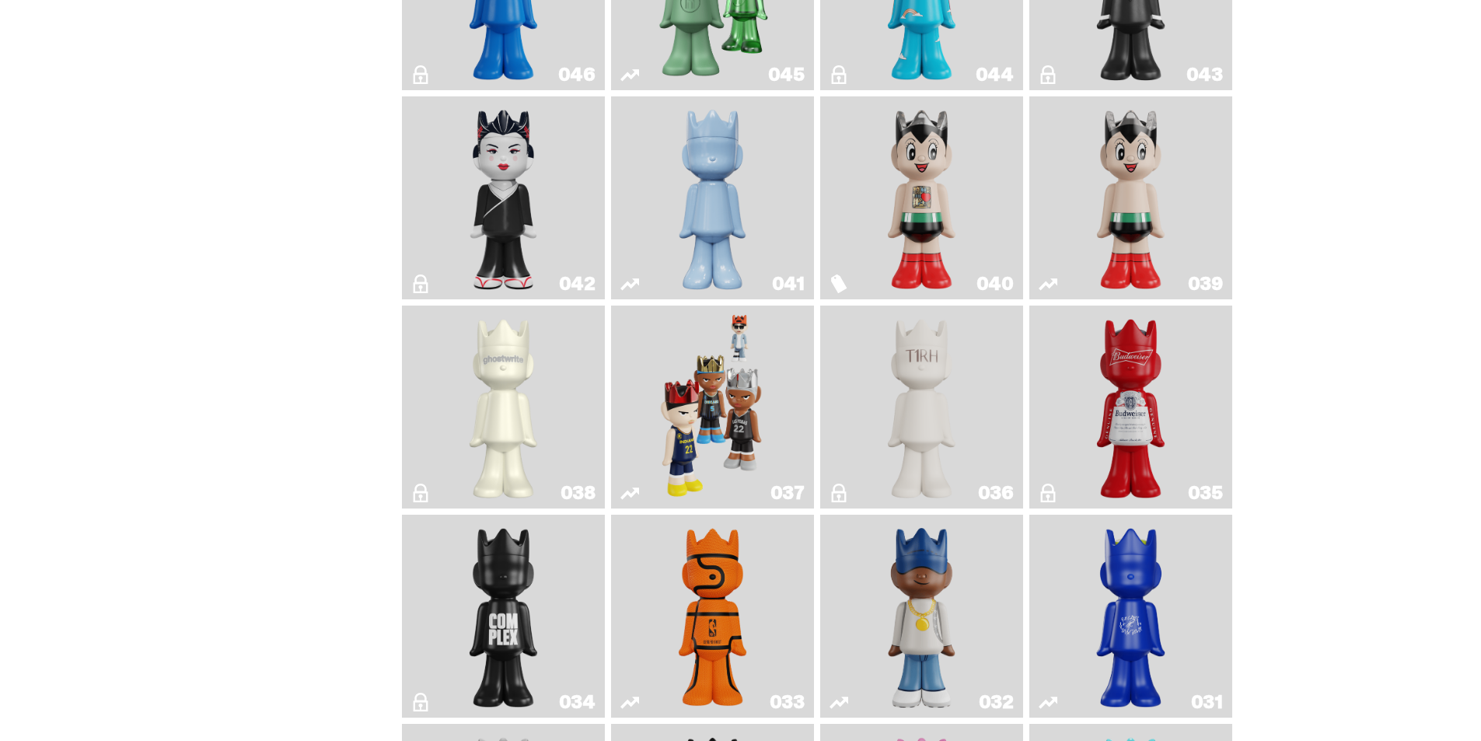
click at [471, 213] on img "Sei Less" at bounding box center [504, 198] width 82 height 191
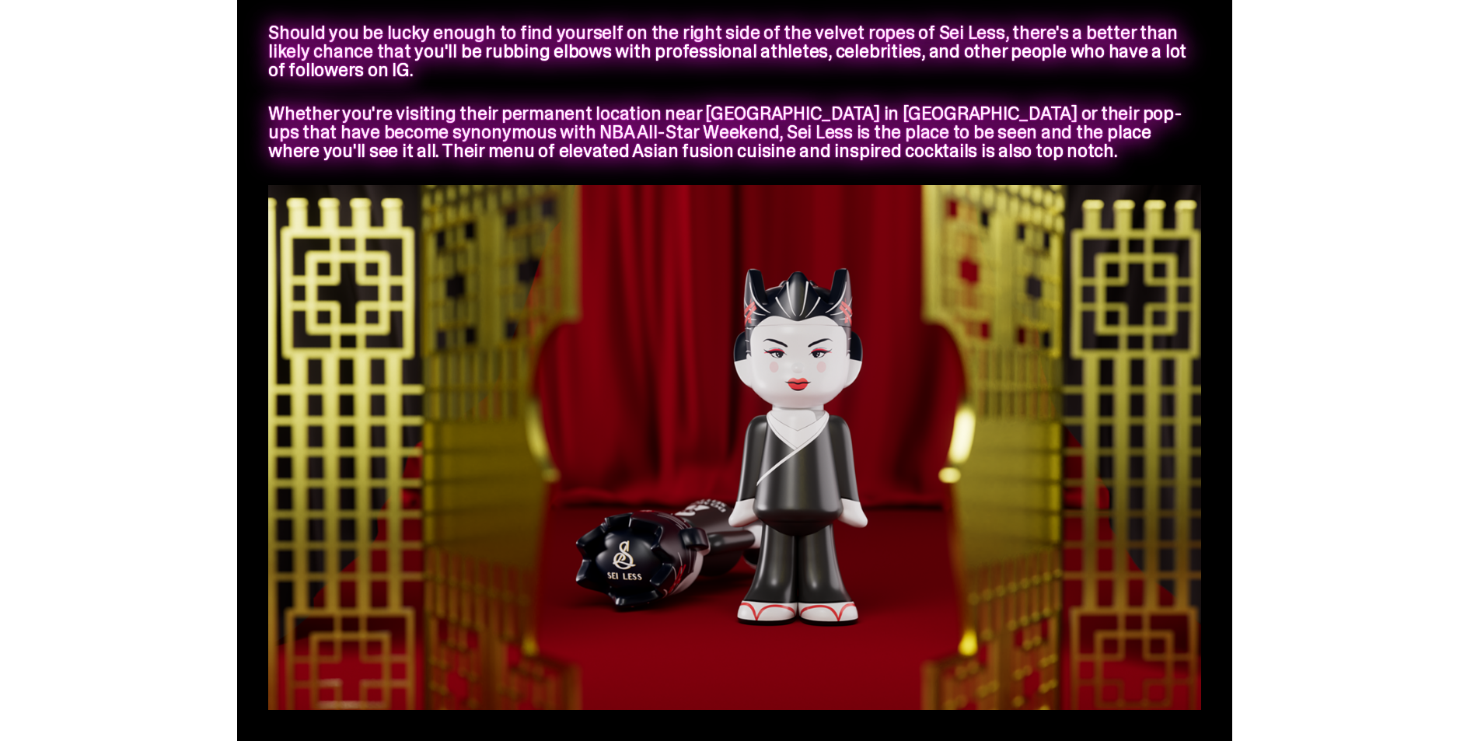
scroll to position [1448, 0]
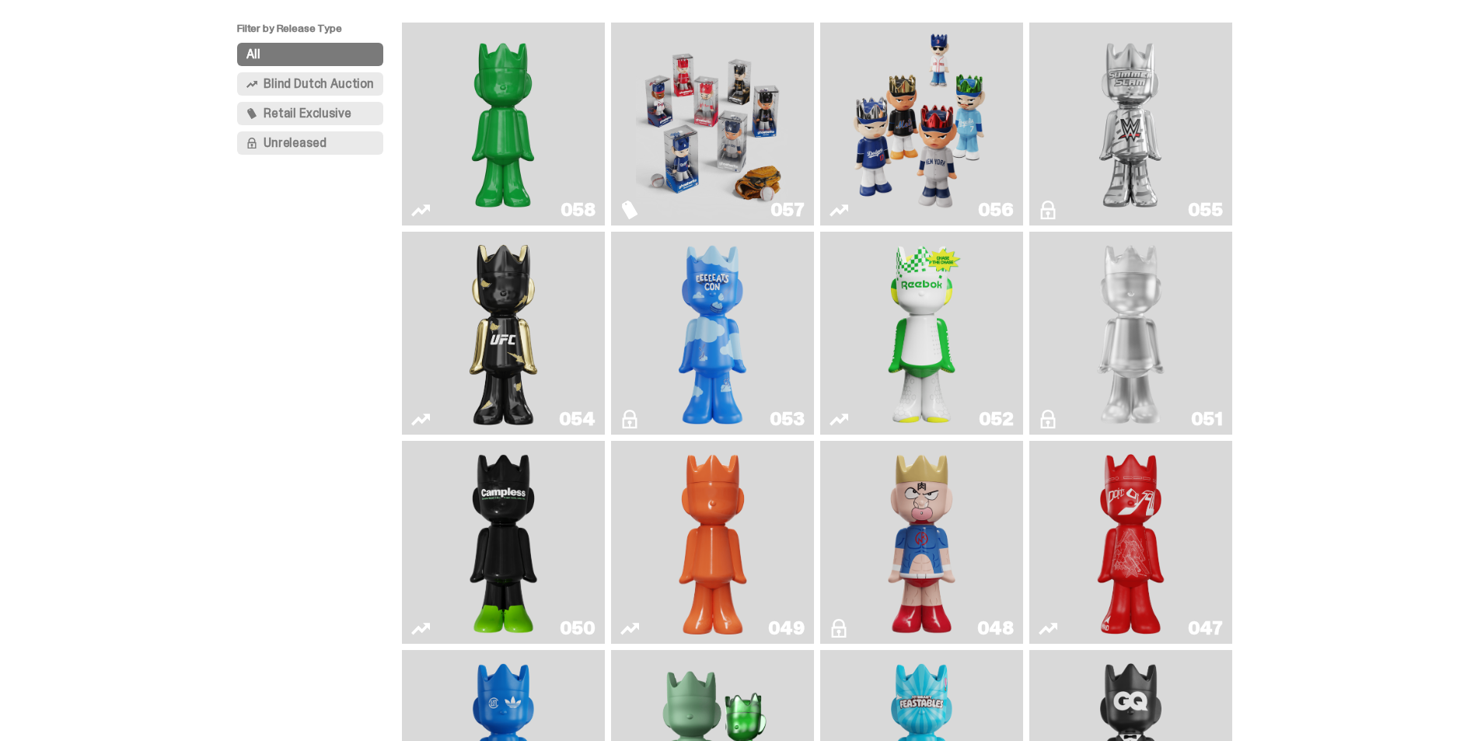
scroll to position [128, 0]
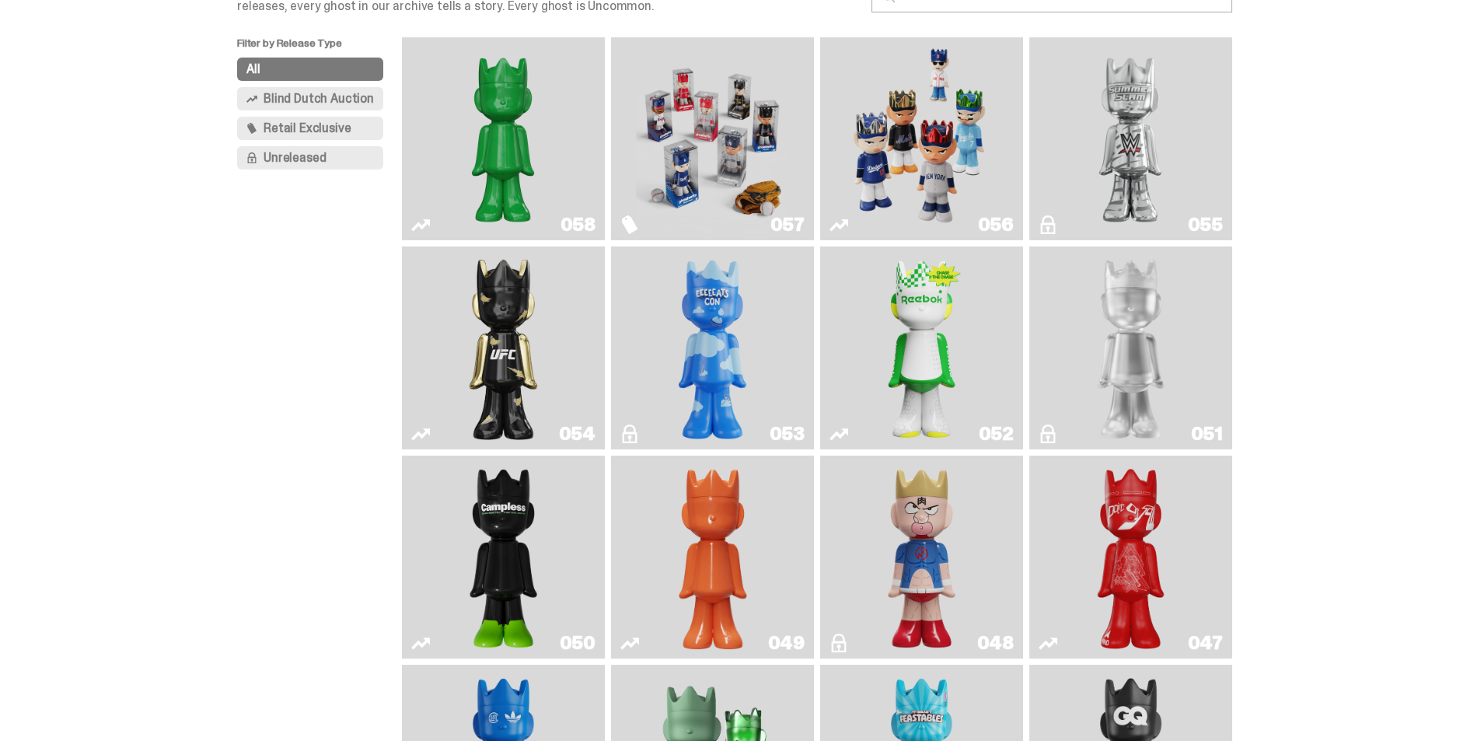
click at [894, 342] on img "Court Victory" at bounding box center [922, 348] width 82 height 191
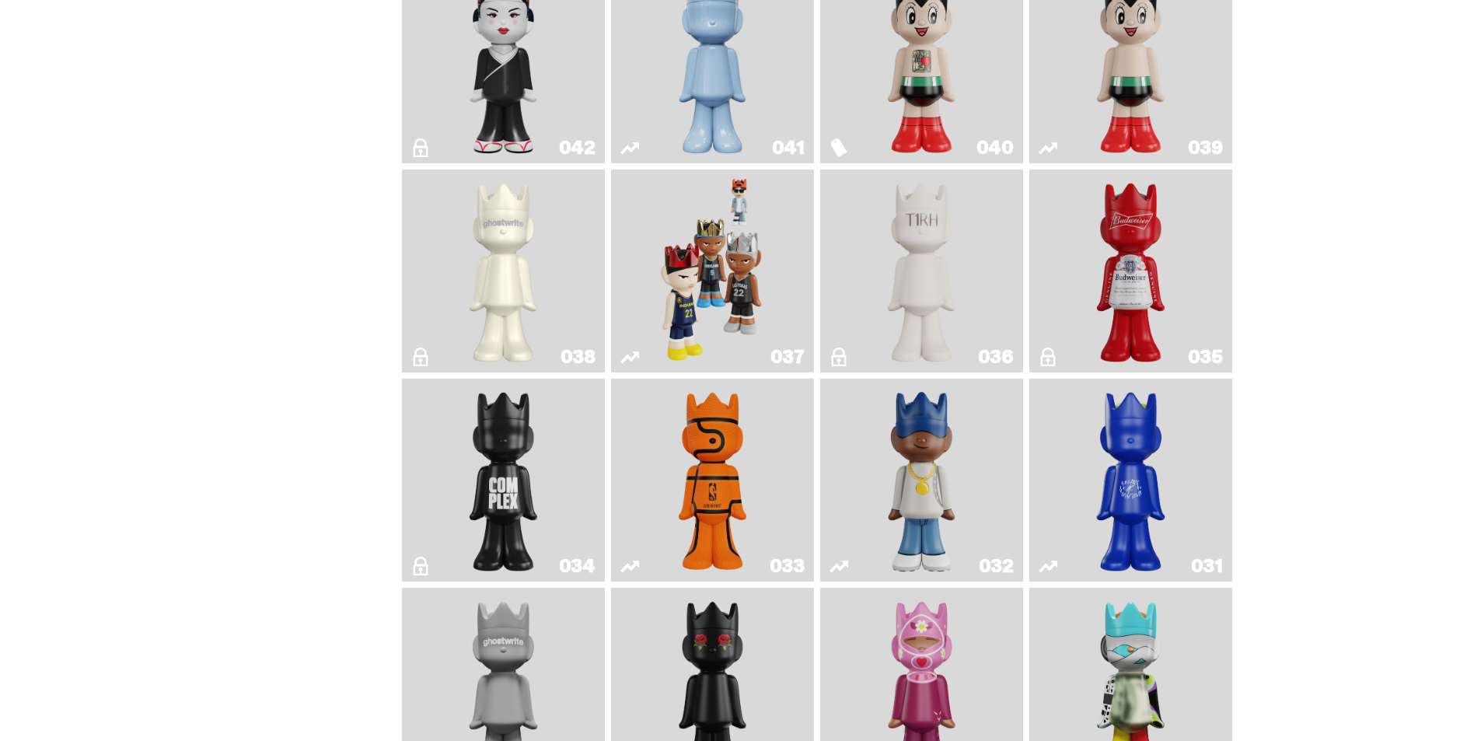
scroll to position [1033, 0]
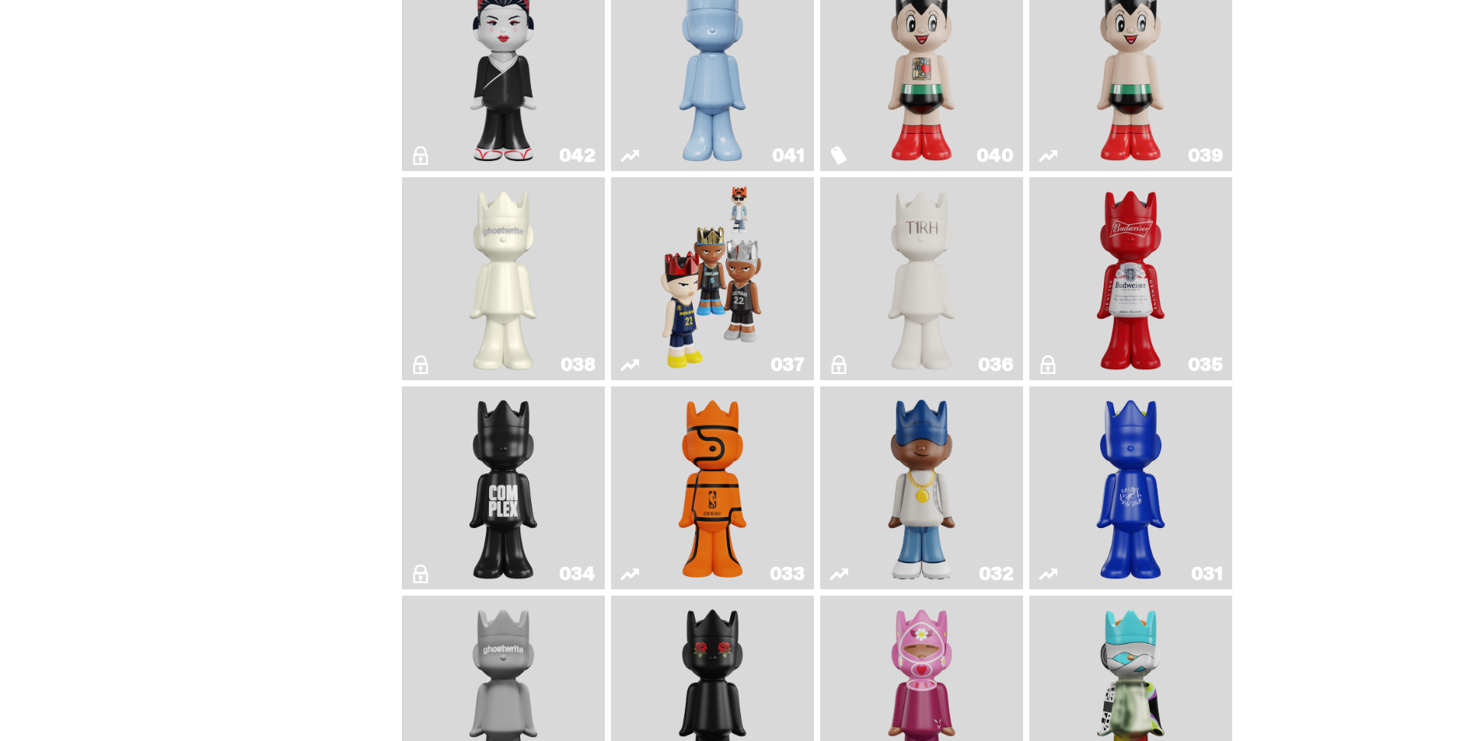
click at [743, 478] on img "Game Ball" at bounding box center [713, 488] width 82 height 191
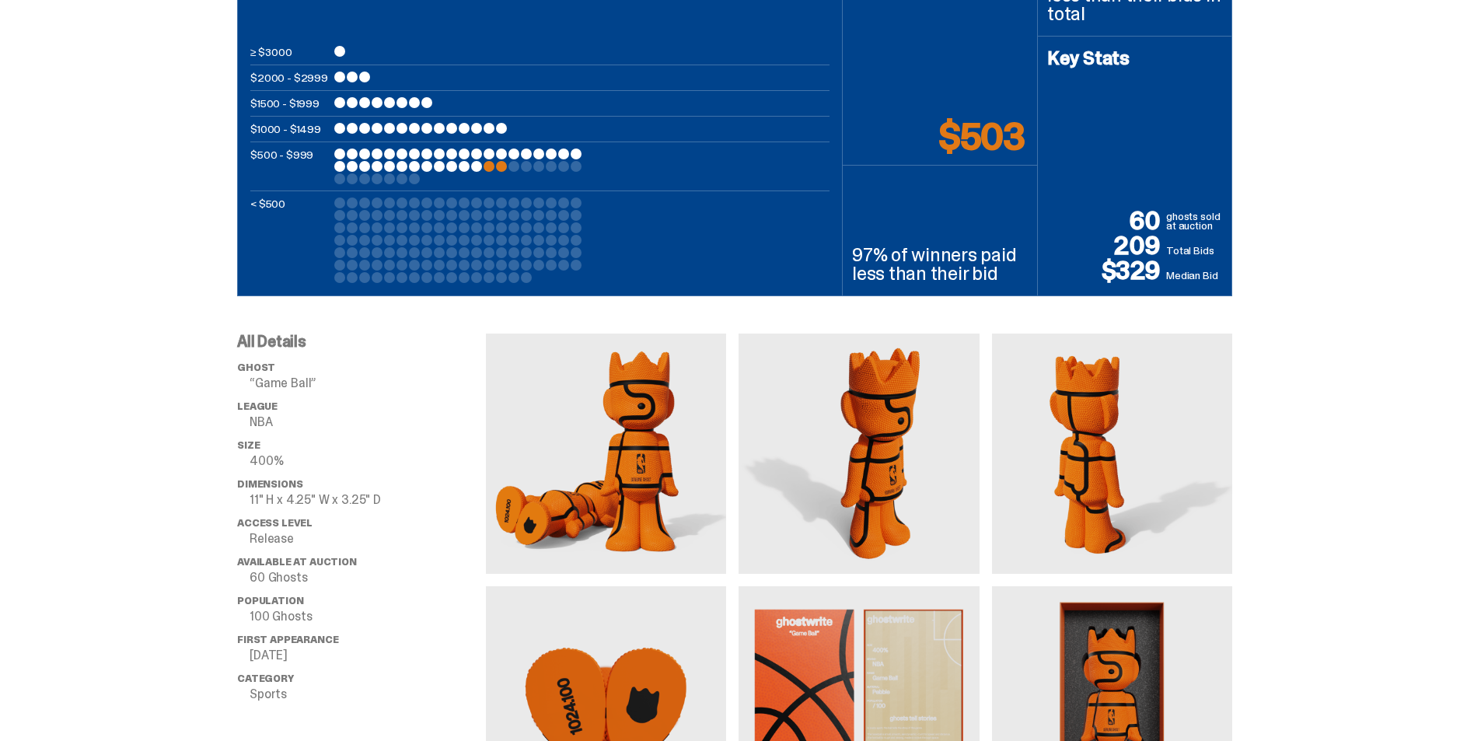
scroll to position [1020, 0]
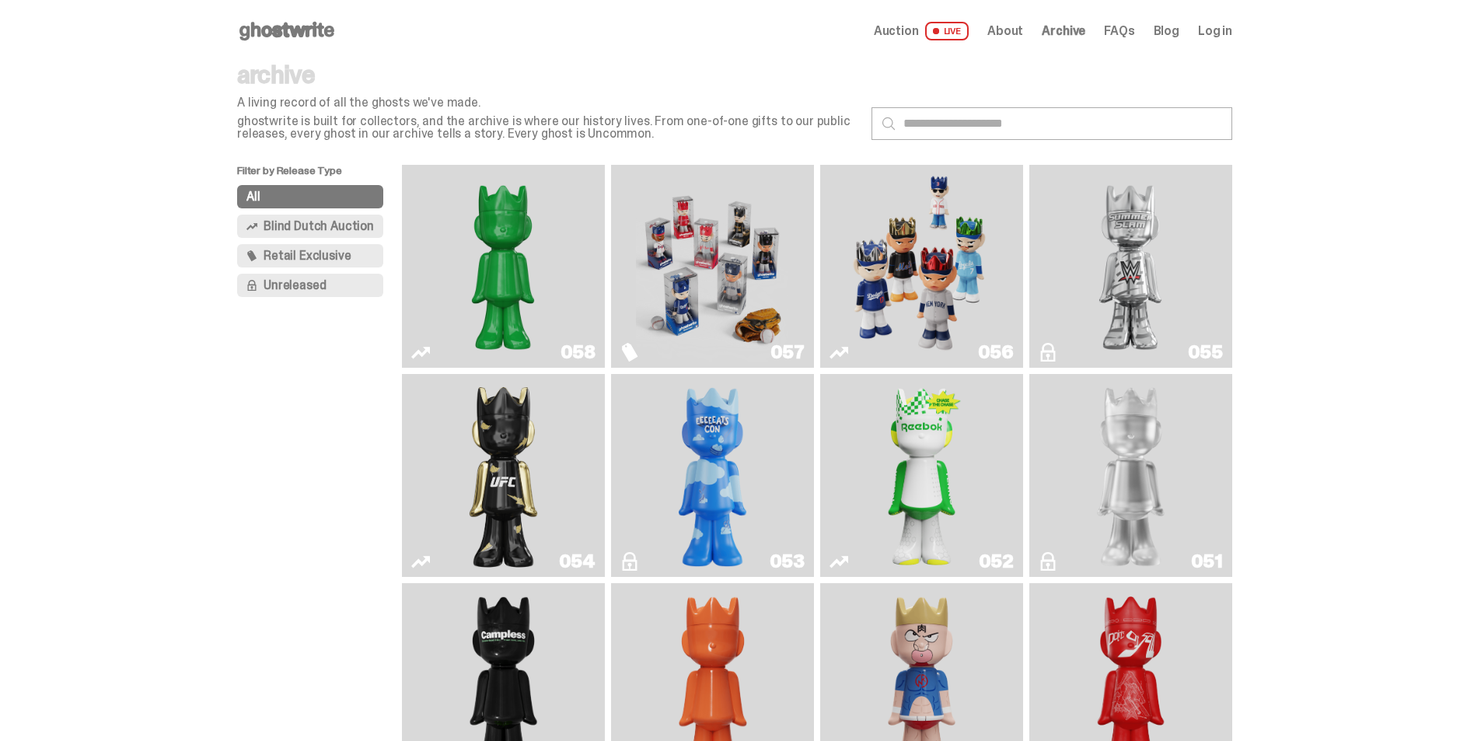
click at [314, 23] on icon at bounding box center [287, 31] width 100 height 25
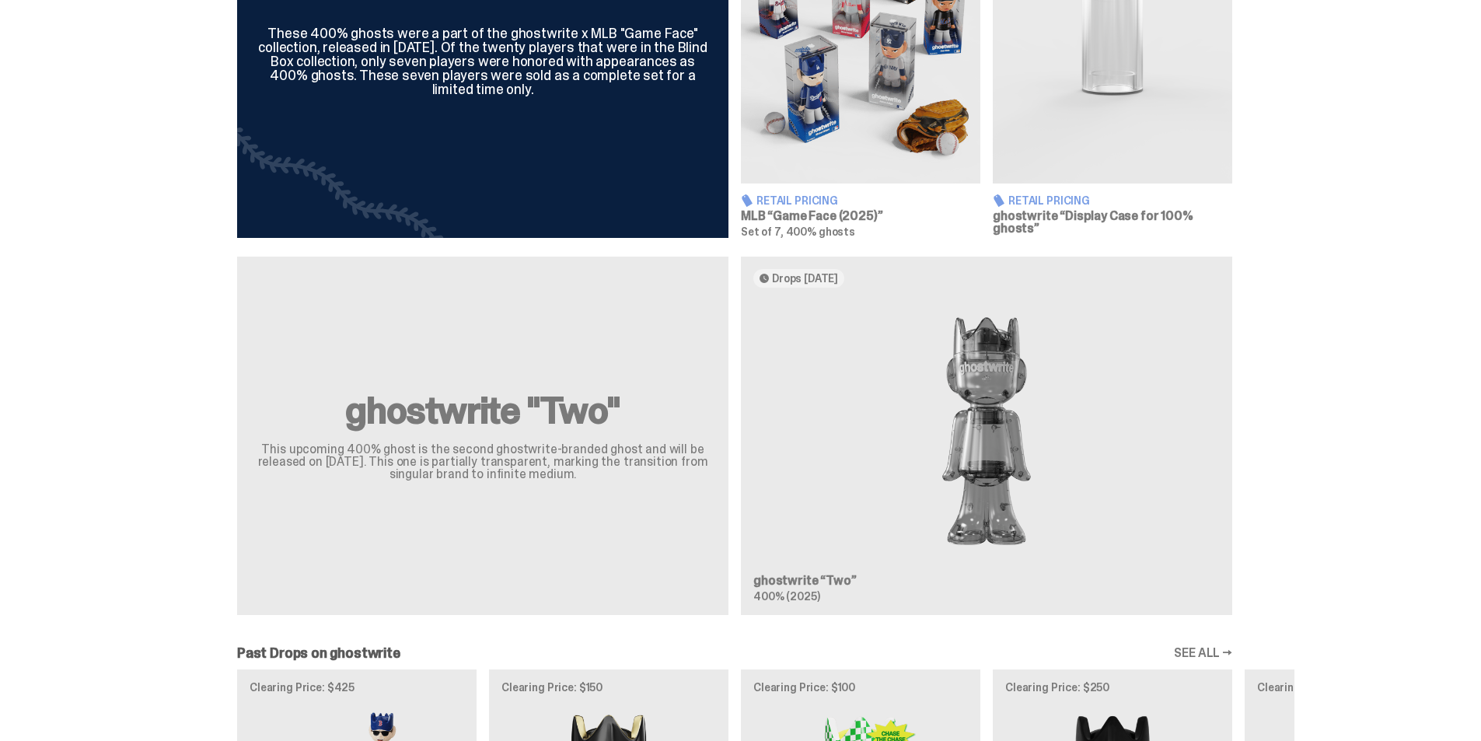
scroll to position [1089, 0]
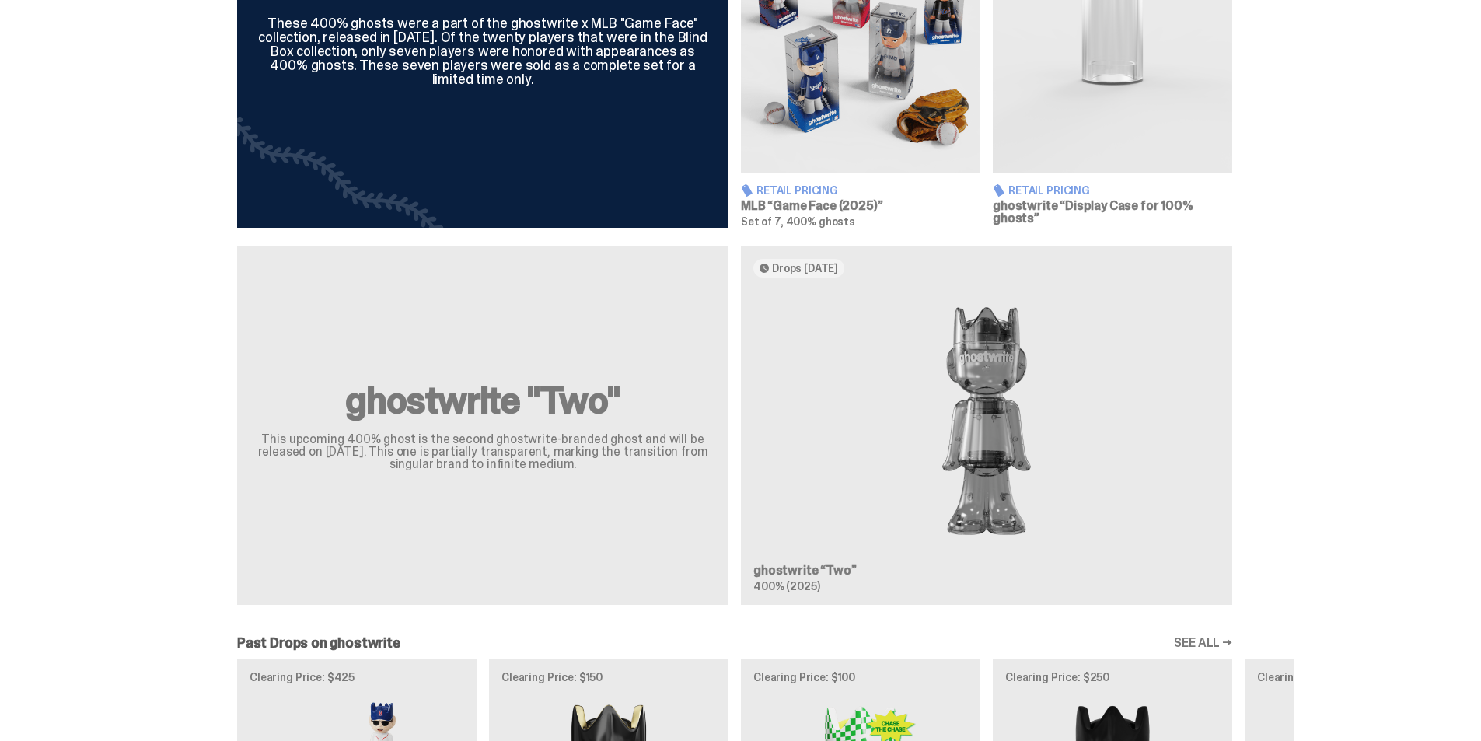
click at [881, 356] on div "ghostwrite "Two" This upcoming 400% ghost is the second ghostwrite-branded ghos…" at bounding box center [735, 432] width 1120 height 372
click at [1047, 406] on div "ghostwrite "Two" This upcoming 400% ghost is the second ghostwrite-branded ghos…" at bounding box center [735, 432] width 1120 height 372
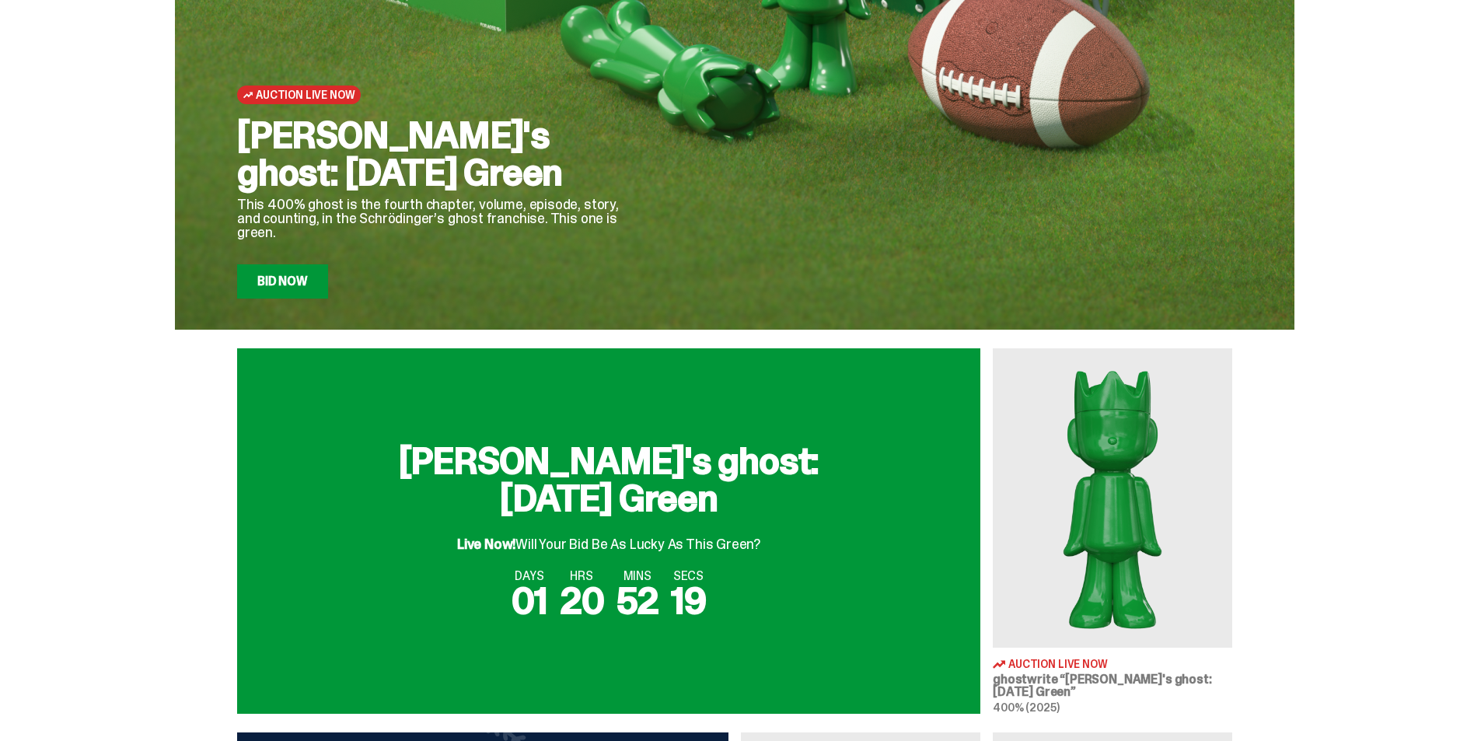
scroll to position [0, 0]
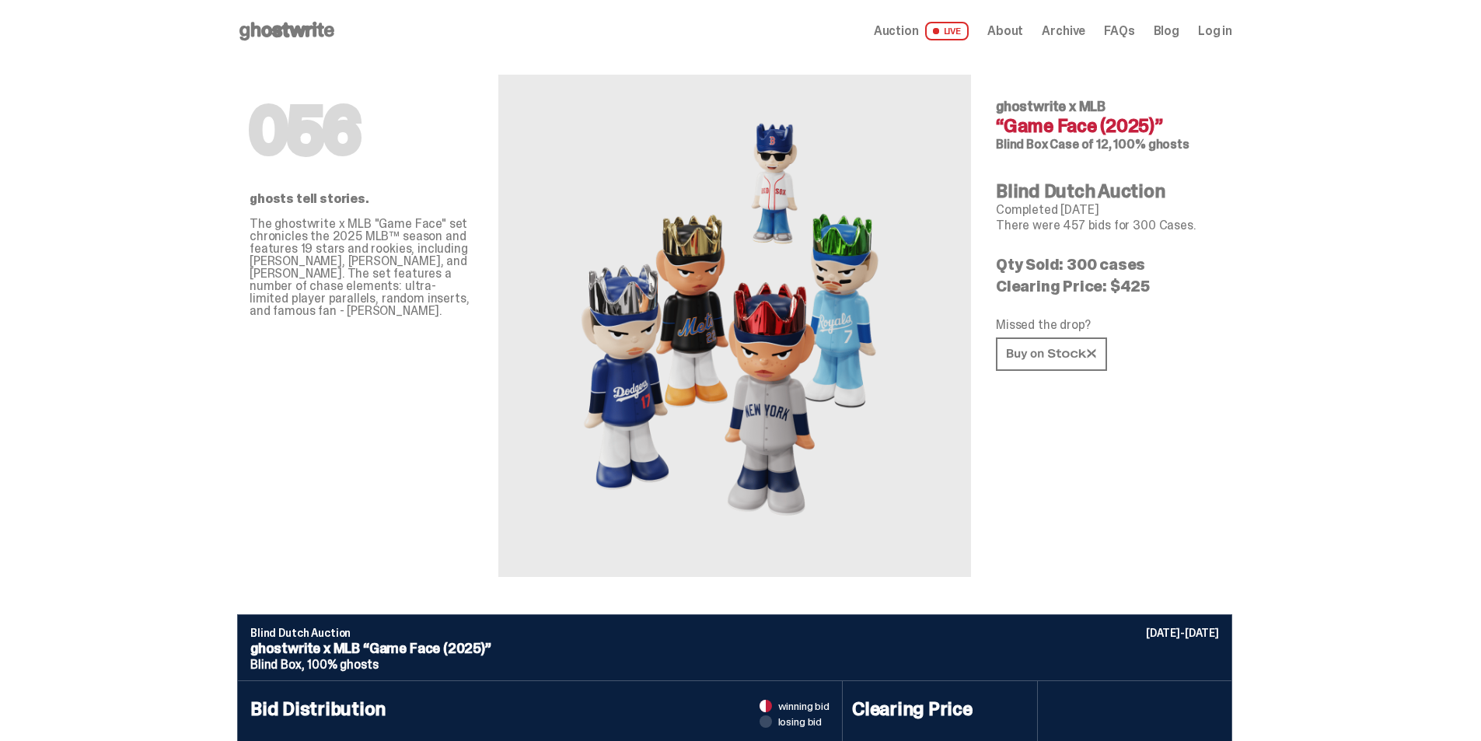
scroll to position [4121, 0]
